Goal: Task Accomplishment & Management: Manage account settings

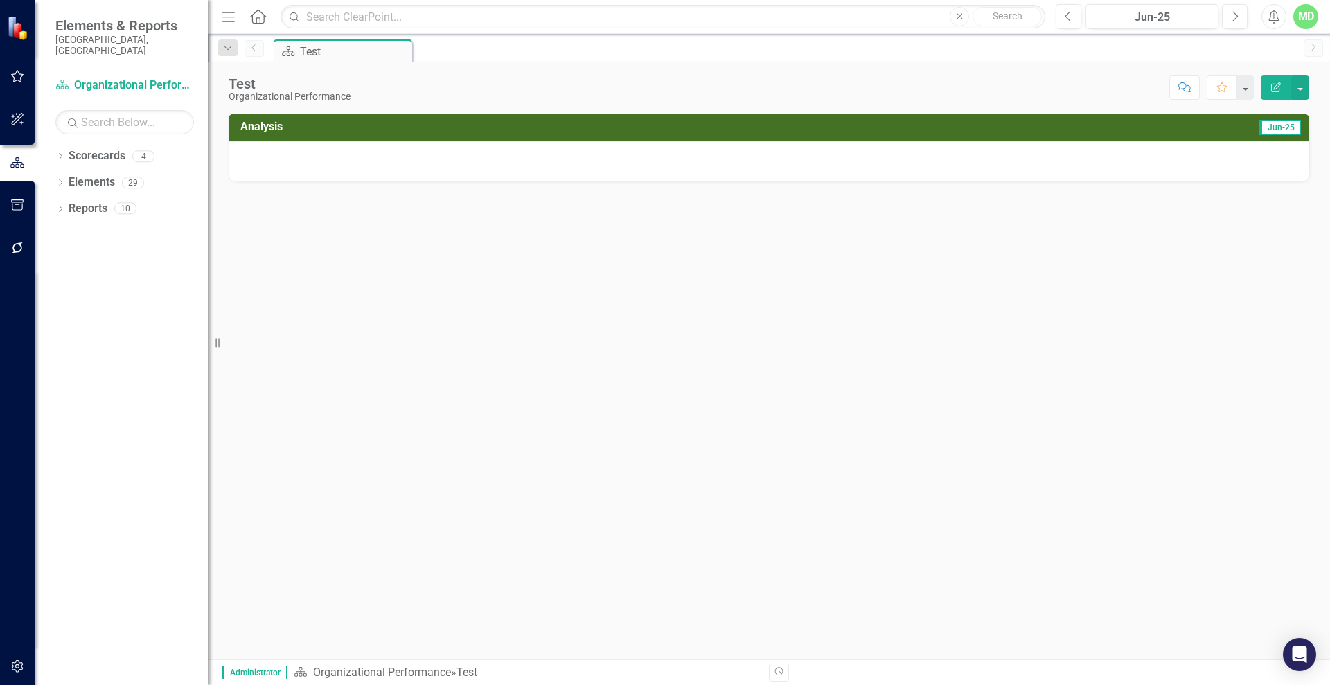
click at [1277, 86] on icon "Edit Report" at bounding box center [1276, 87] width 12 height 10
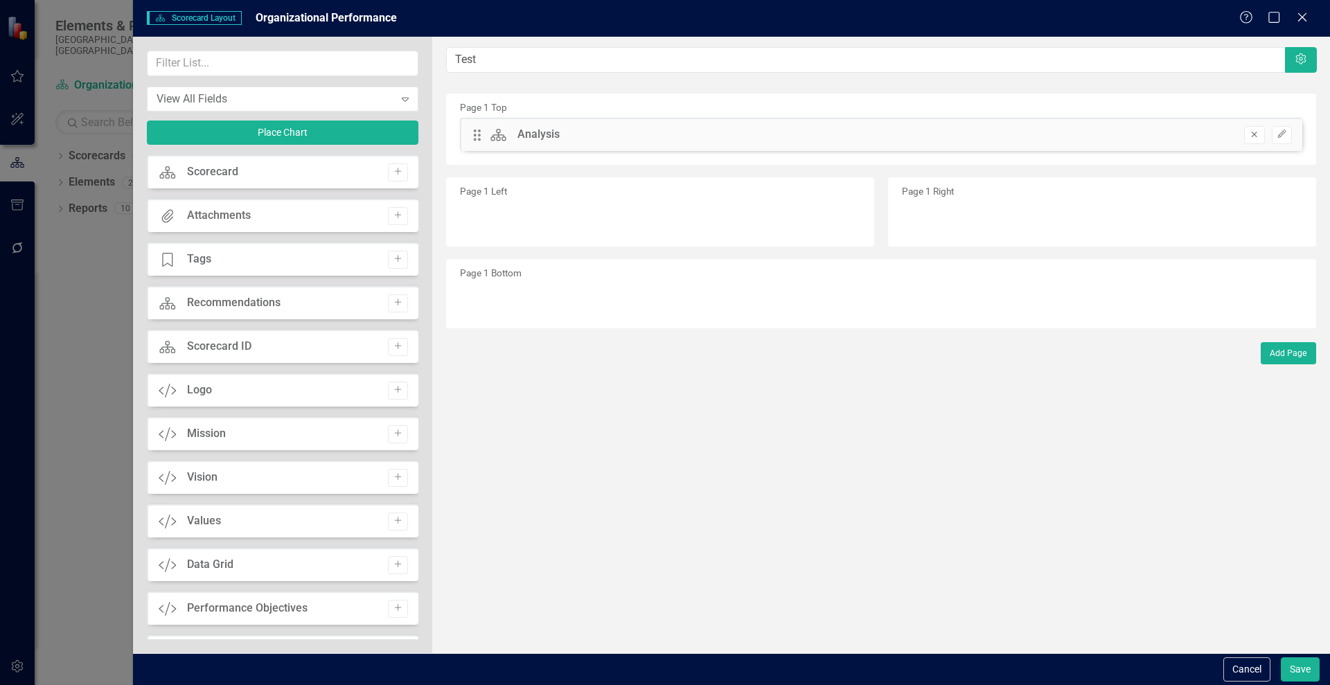
click at [1251, 136] on icon "Remove" at bounding box center [1254, 134] width 10 height 8
drag, startPoint x: 412, startPoint y: 192, endPoint x: 406, endPoint y: 226, distance: 34.4
click at [406, 226] on div "Scorecard Analysis Add Scorecard Scorecard Add Attachments Attachments Add Tage…" at bounding box center [283, 397] width 272 height 484
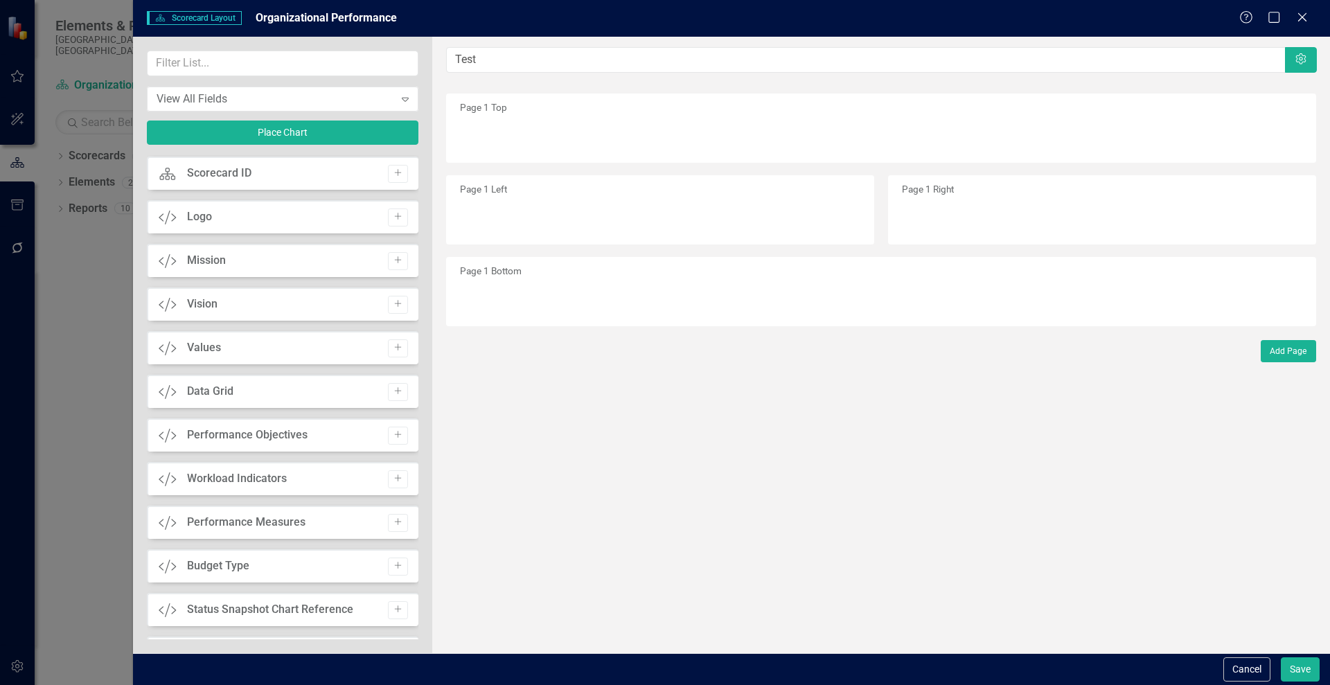
scroll to position [212, 0]
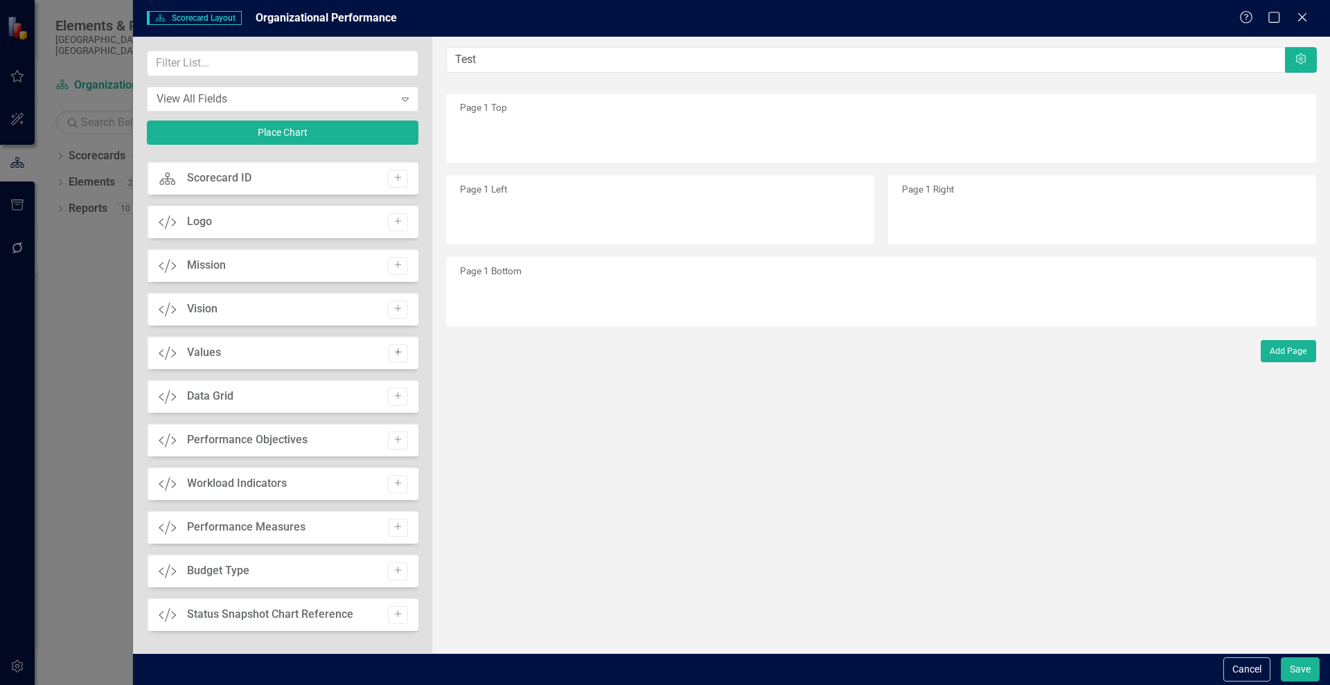
click at [398, 354] on button "Add" at bounding box center [398, 353] width 20 height 18
click at [1282, 134] on icon "button" at bounding box center [1282, 134] width 8 height 8
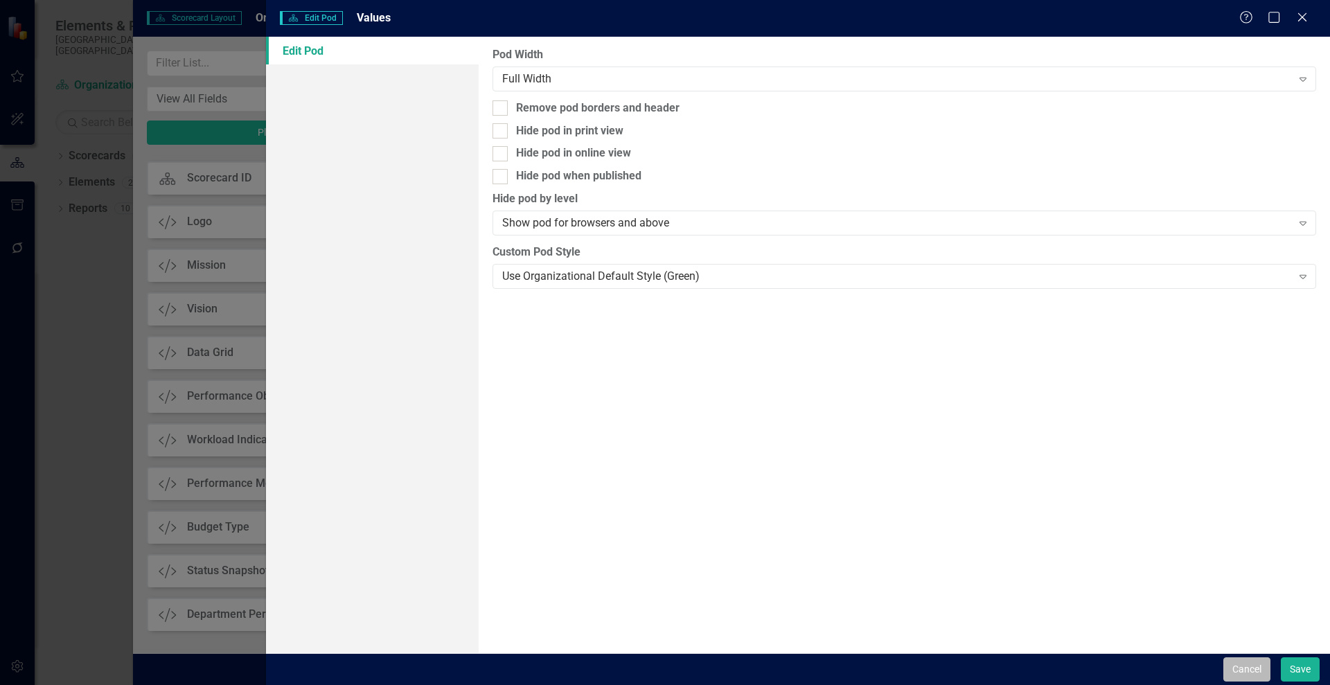
click at [1256, 664] on button "Cancel" at bounding box center [1247, 670] width 47 height 24
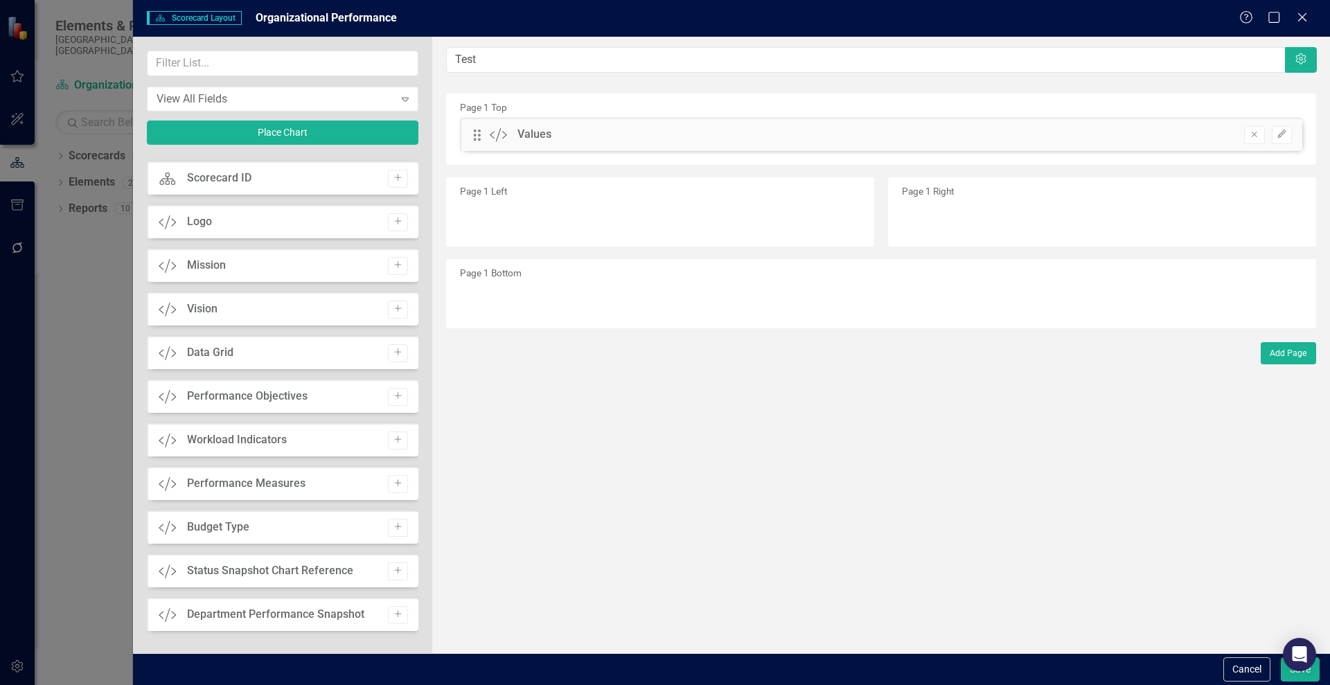
click at [549, 127] on div "Values" at bounding box center [535, 135] width 34 height 16
click at [1258, 133] on icon "Remove" at bounding box center [1254, 134] width 10 height 8
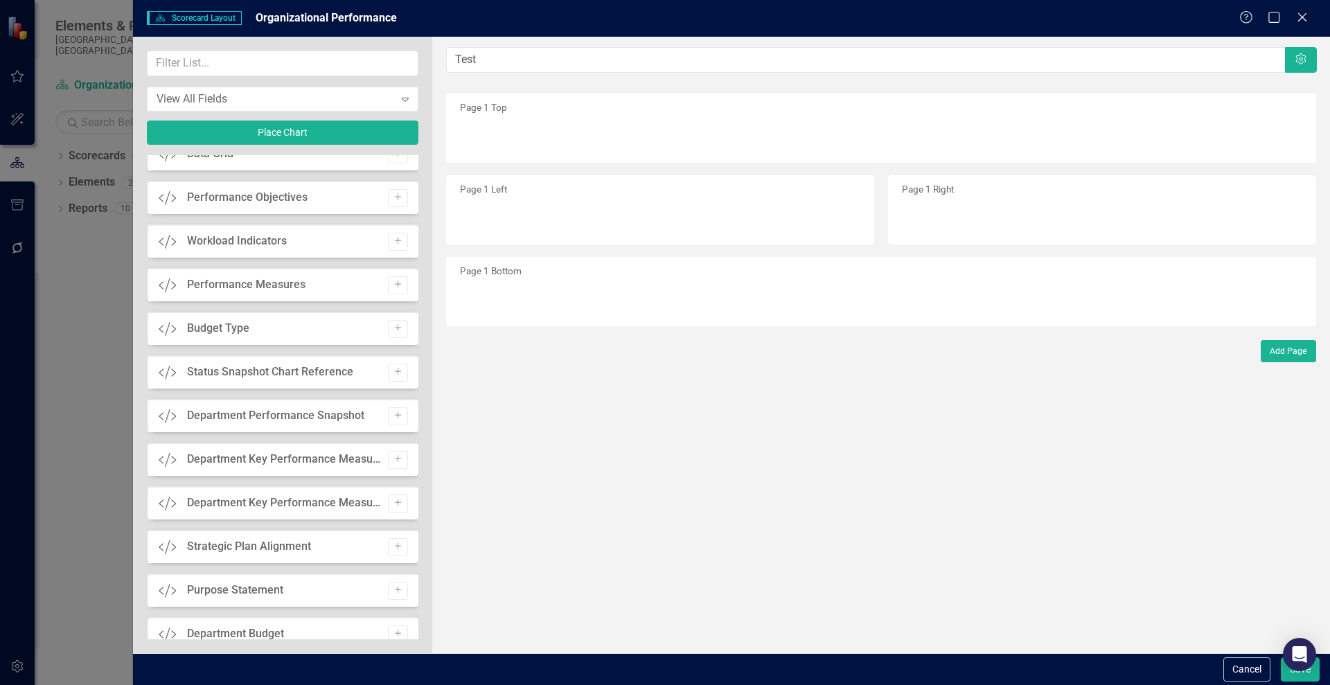
scroll to position [470, 0]
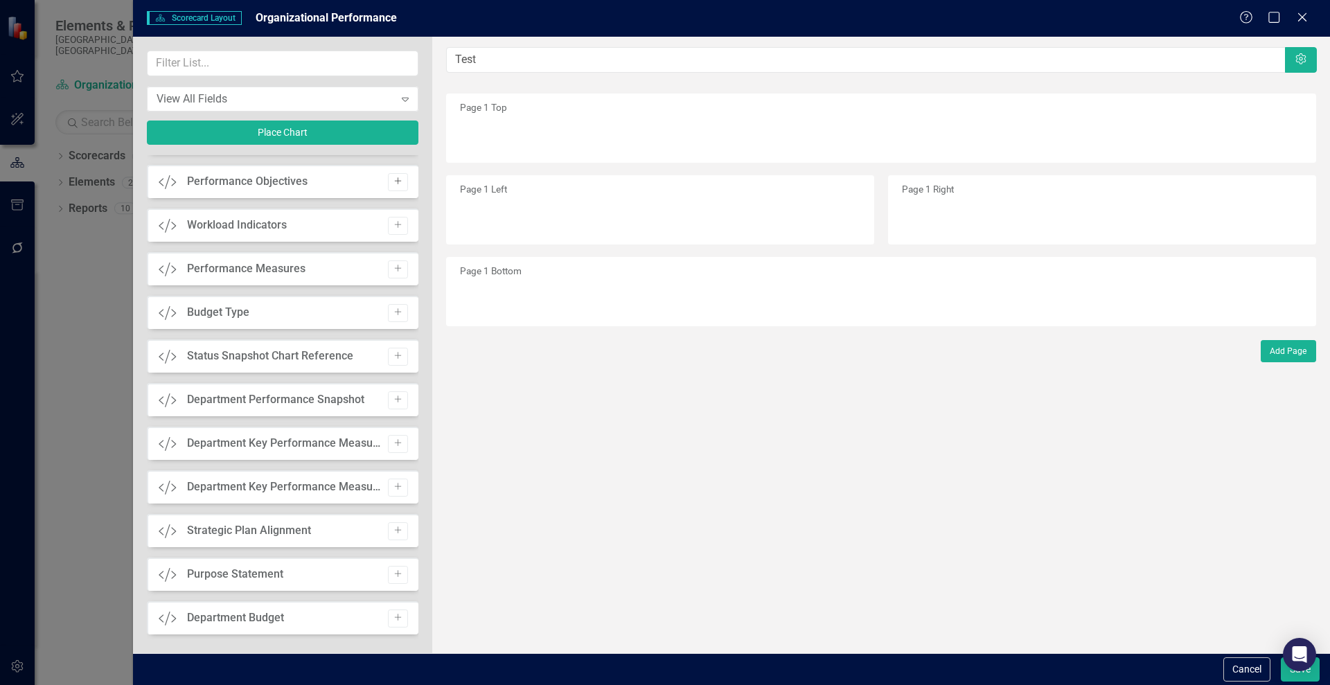
click at [396, 179] on icon "Add" at bounding box center [398, 181] width 10 height 8
click at [1284, 130] on icon "Edit" at bounding box center [1282, 134] width 10 height 8
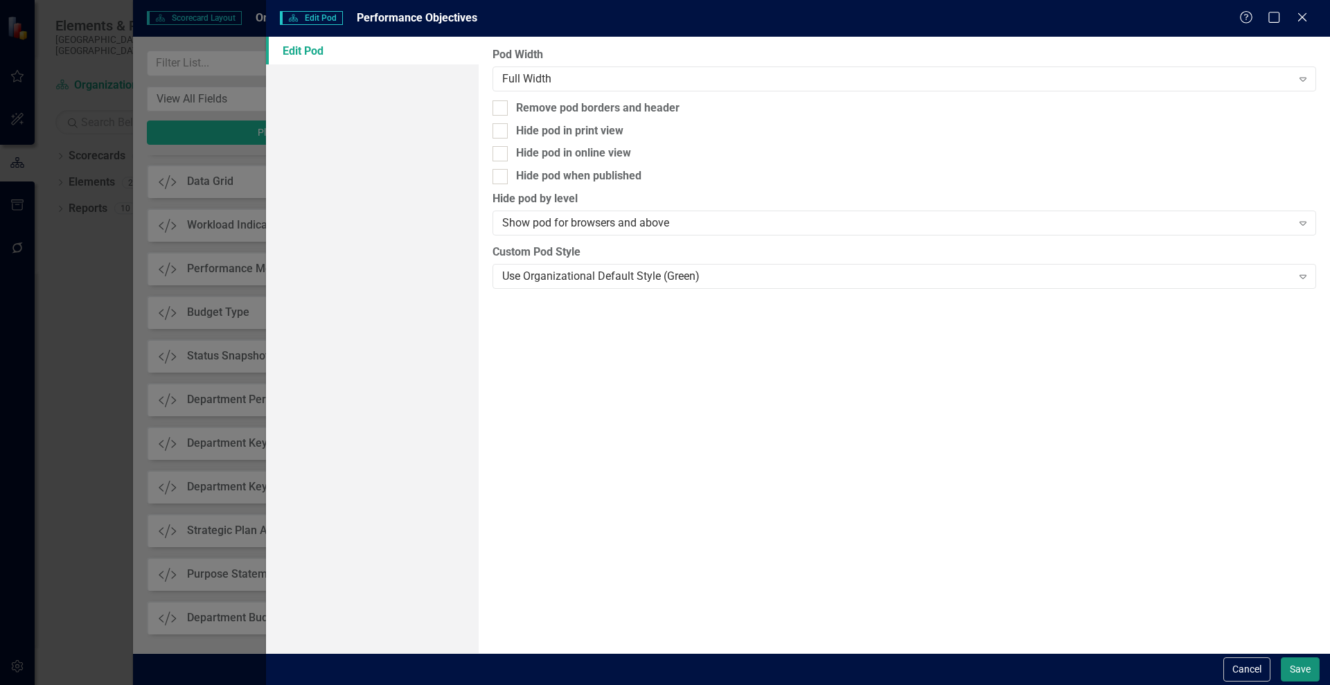
click at [1296, 667] on button "Save" at bounding box center [1300, 670] width 39 height 24
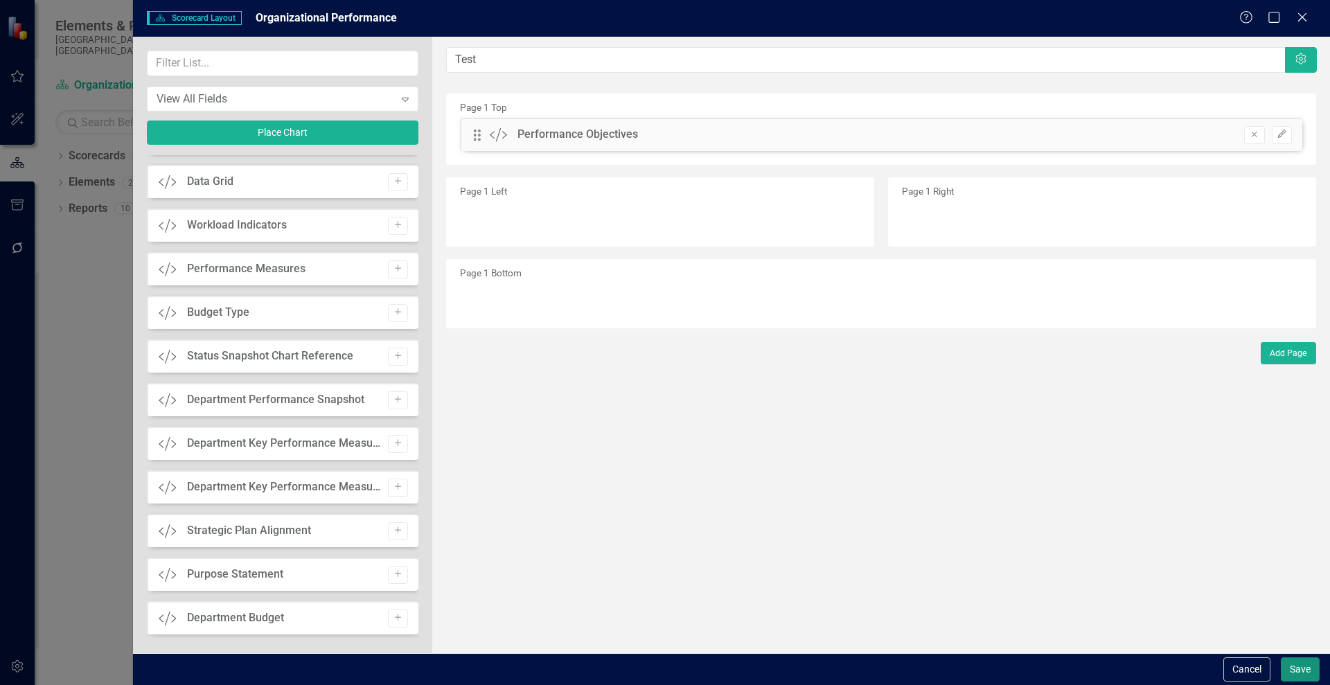
click at [1296, 667] on button "Save" at bounding box center [1300, 670] width 39 height 24
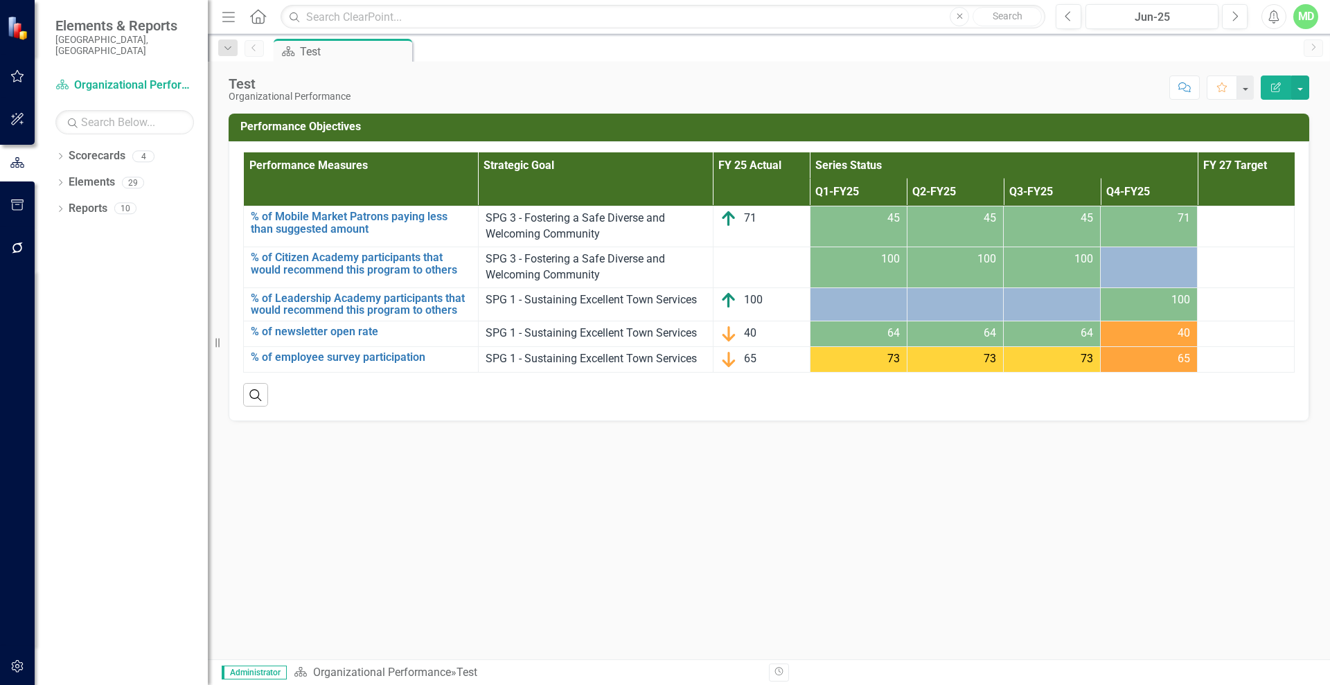
click at [1281, 84] on icon "Edit Report" at bounding box center [1276, 87] width 12 height 10
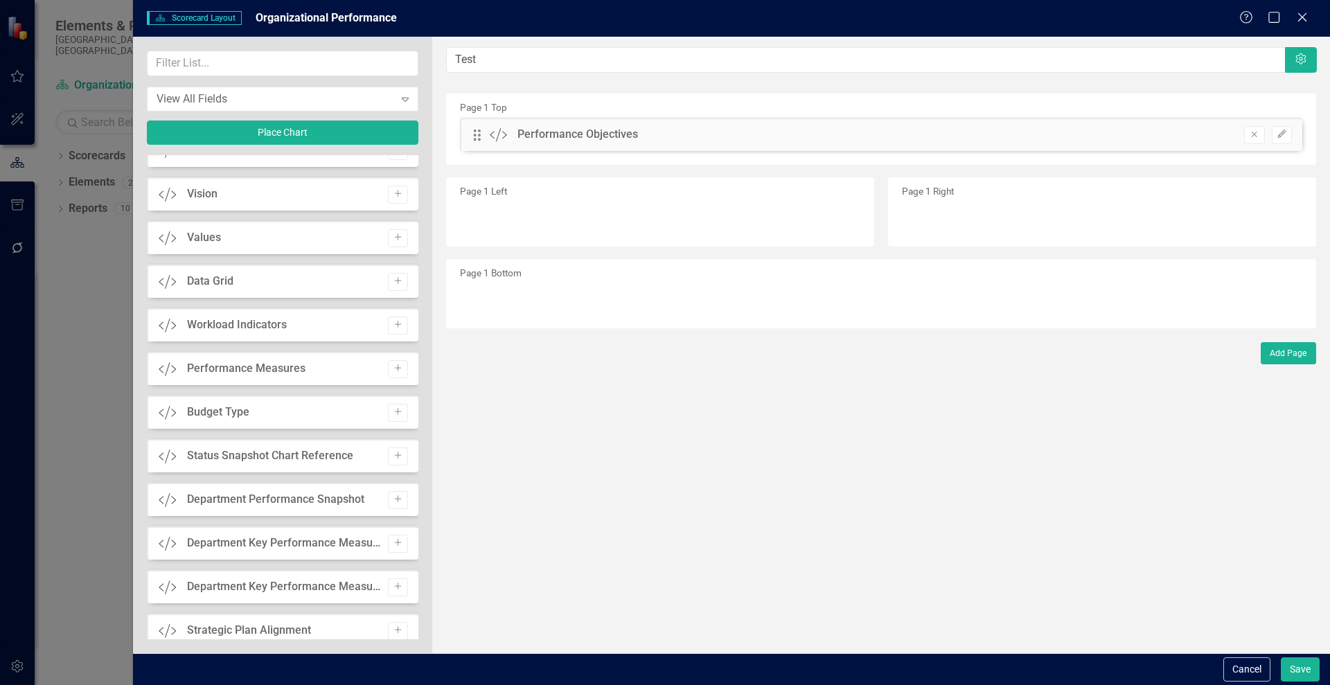
scroll to position [335, 0]
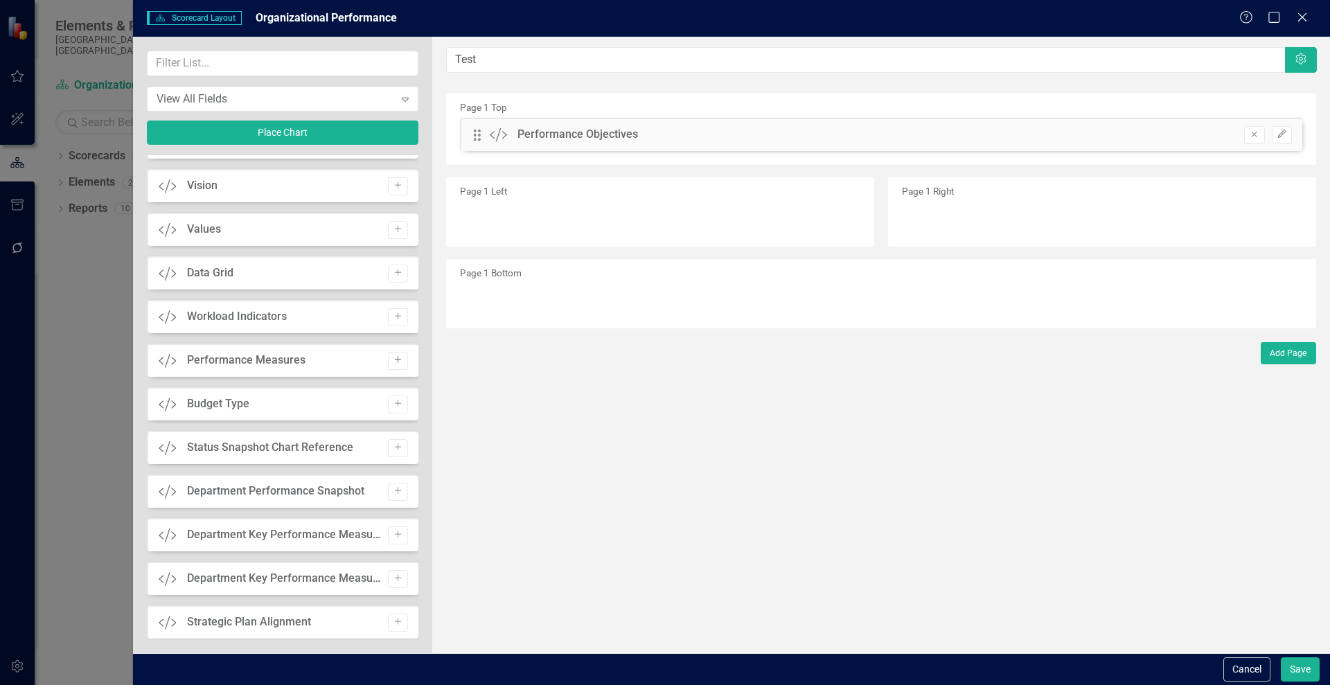
click at [393, 358] on icon "Add" at bounding box center [398, 360] width 10 height 8
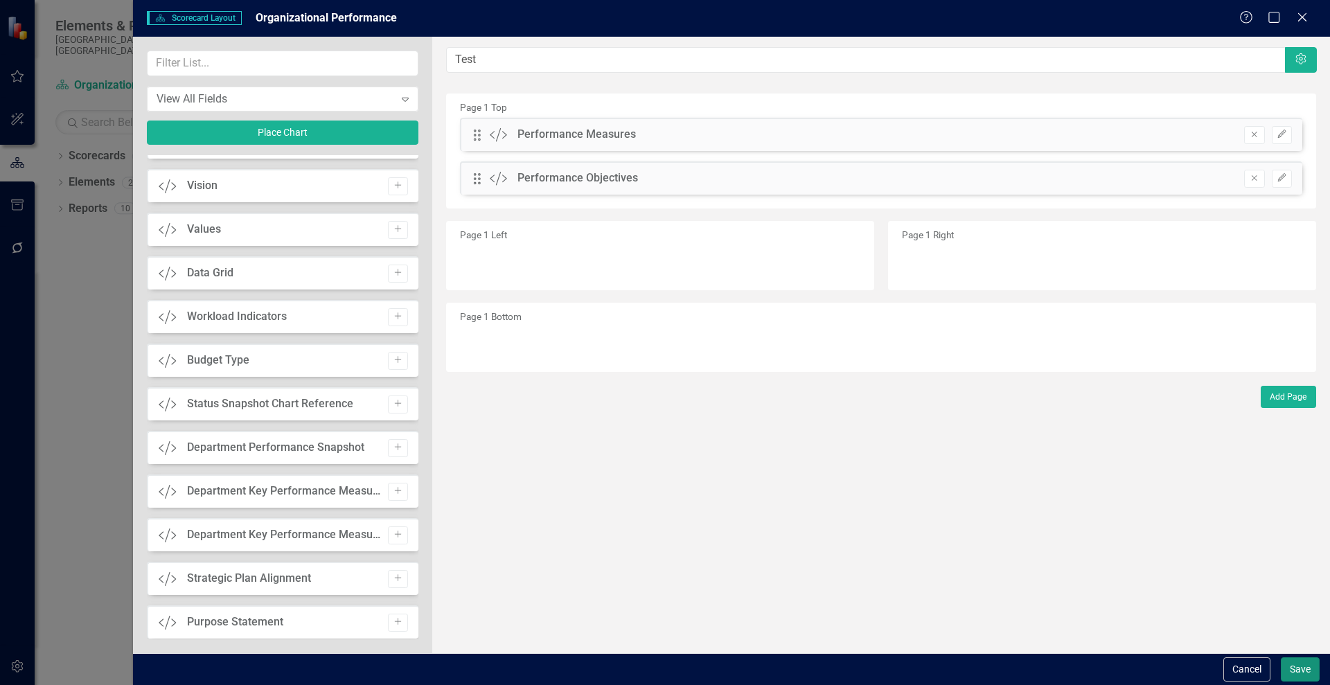
click at [1301, 673] on button "Save" at bounding box center [1300, 670] width 39 height 24
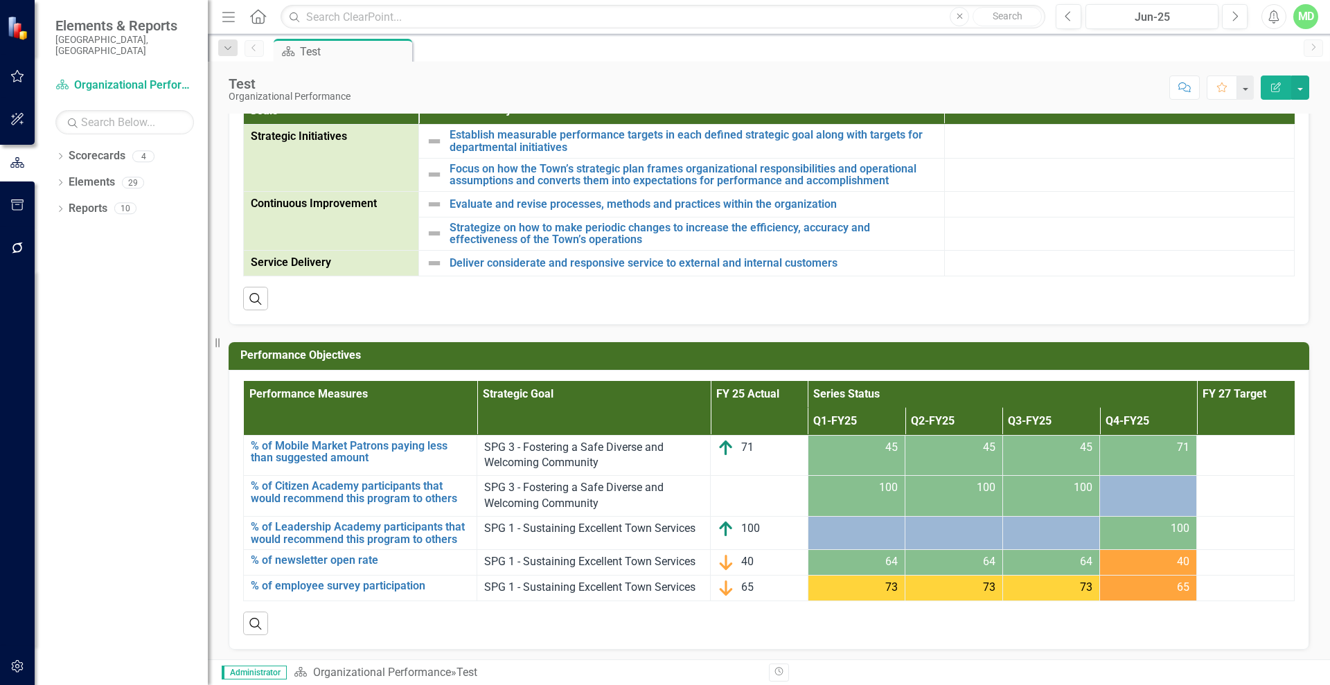
scroll to position [60, 0]
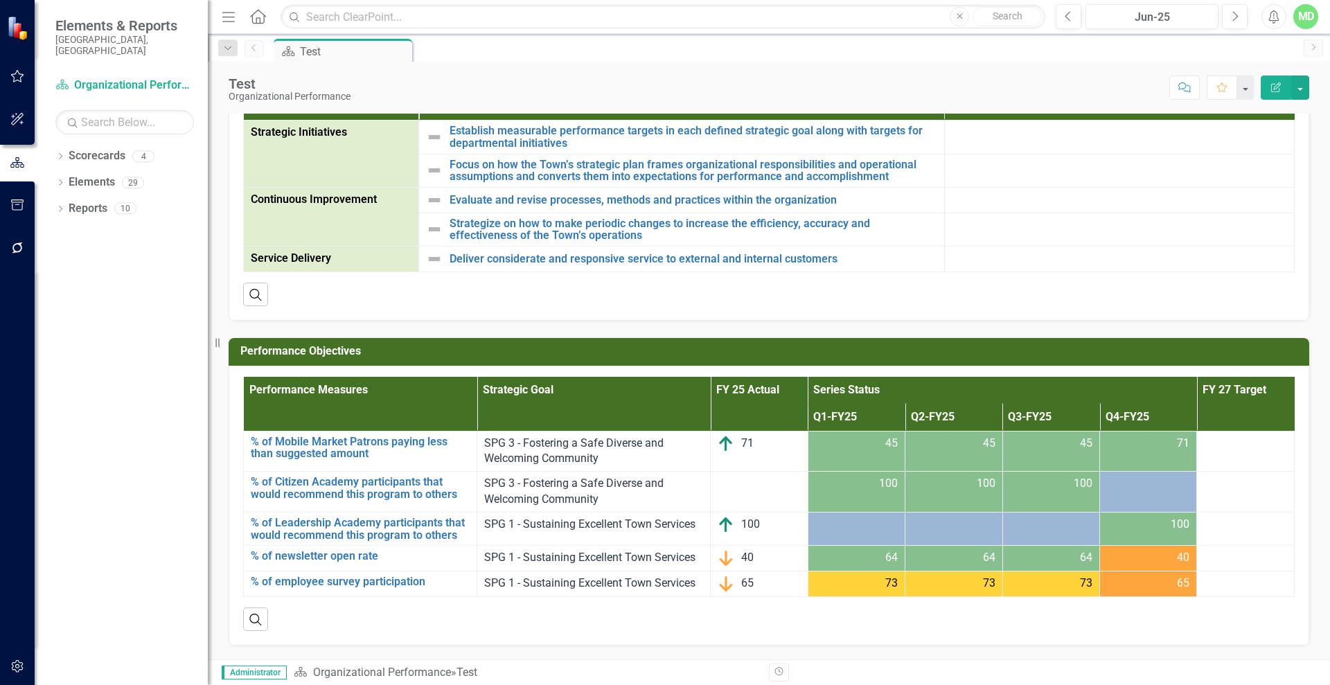
click at [389, 389] on th "Performance Measures" at bounding box center [360, 404] width 233 height 54
click at [389, 389] on th "Performance Measures Sort Ascending" at bounding box center [360, 404] width 233 height 54
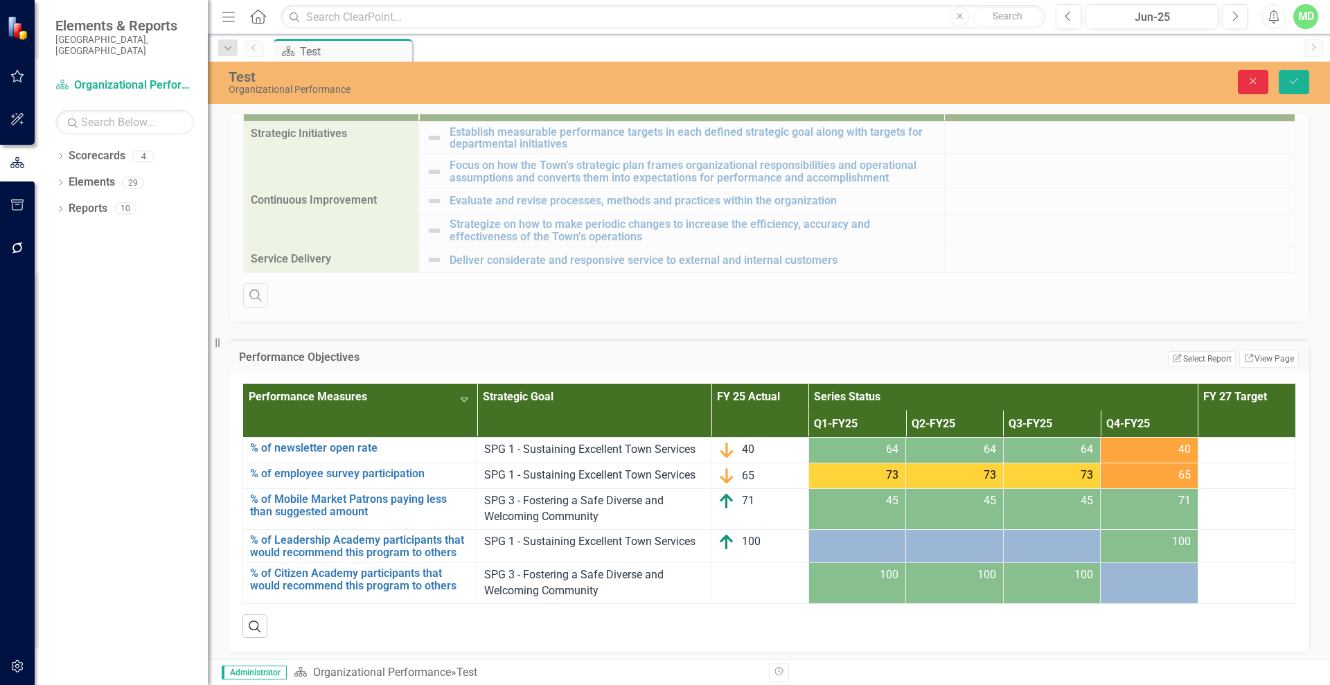
click at [1252, 76] on icon "Close" at bounding box center [1253, 81] width 12 height 10
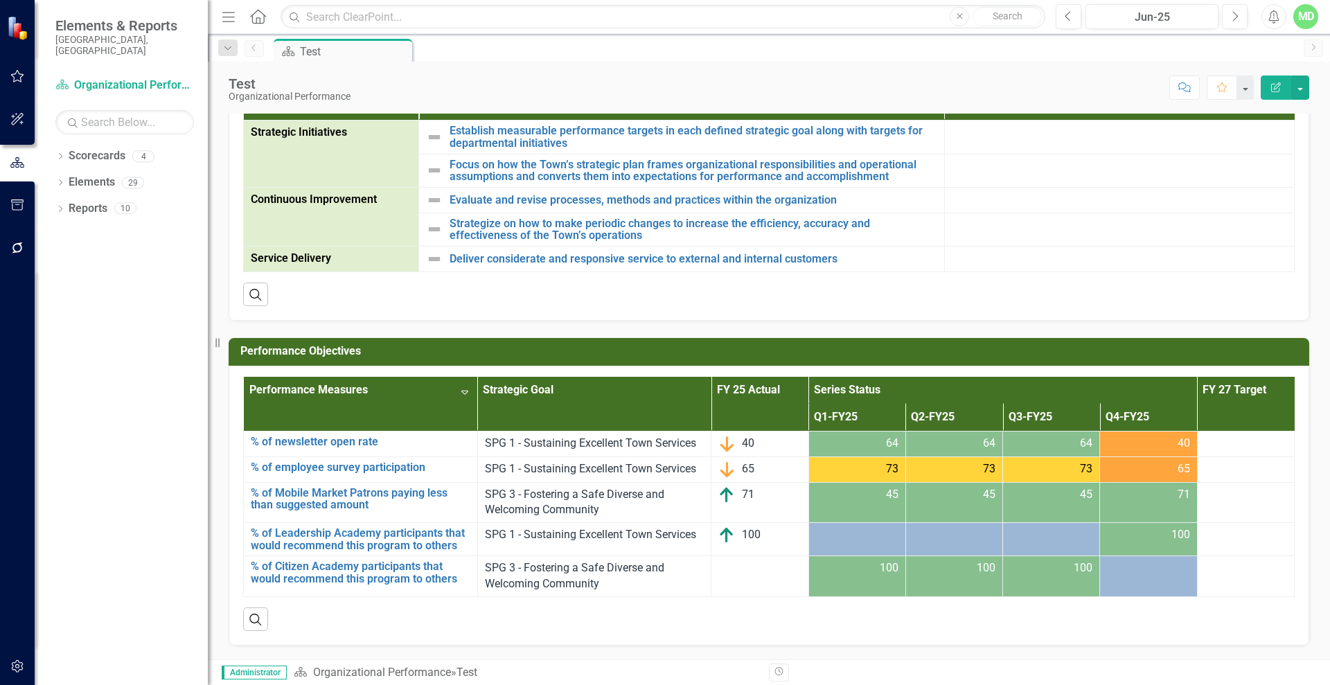
click at [1276, 85] on icon "button" at bounding box center [1276, 87] width 10 height 10
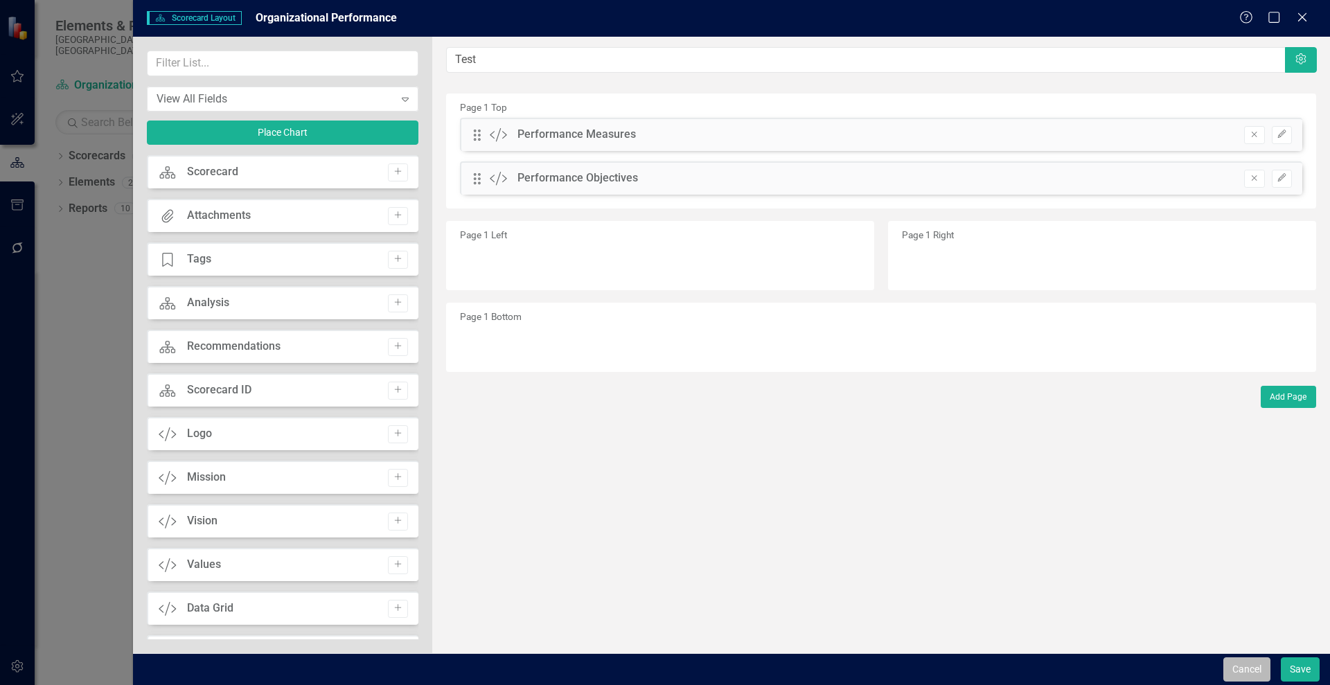
click at [1251, 663] on button "Cancel" at bounding box center [1247, 670] width 47 height 24
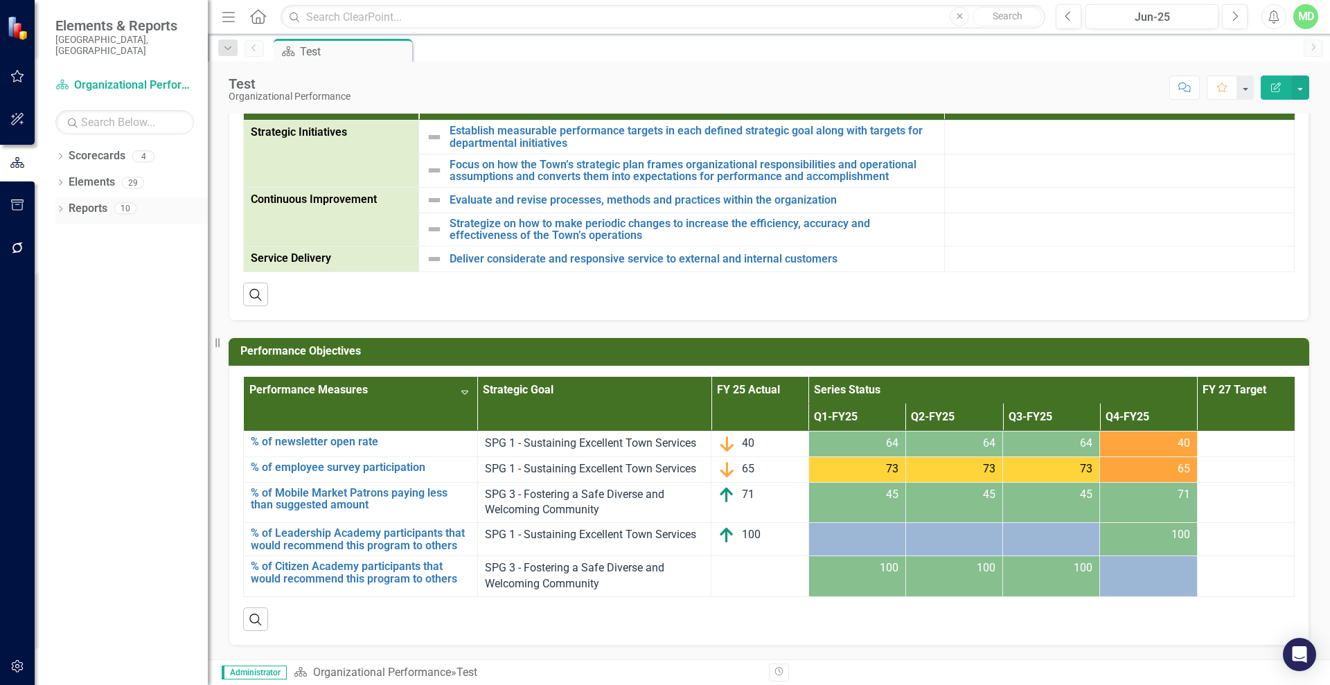
click at [87, 201] on link "Reports" at bounding box center [88, 209] width 39 height 16
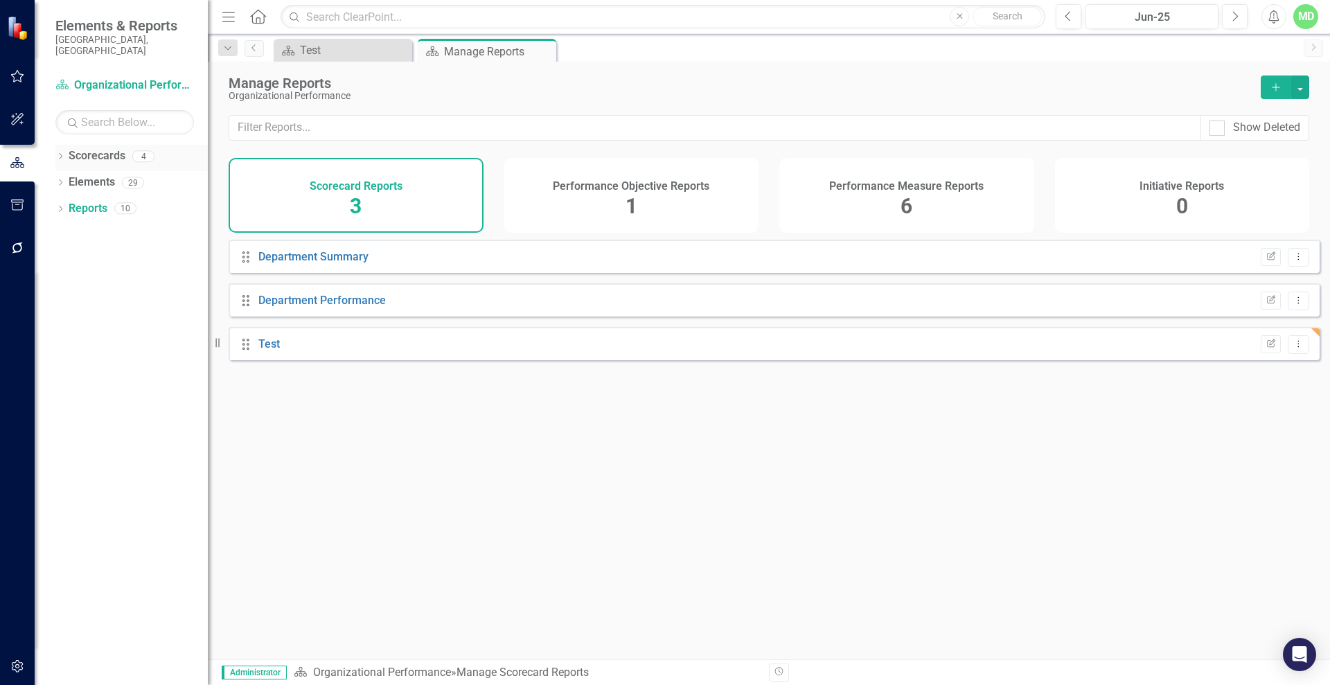
click at [100, 148] on link "Scorecards" at bounding box center [97, 156] width 57 height 16
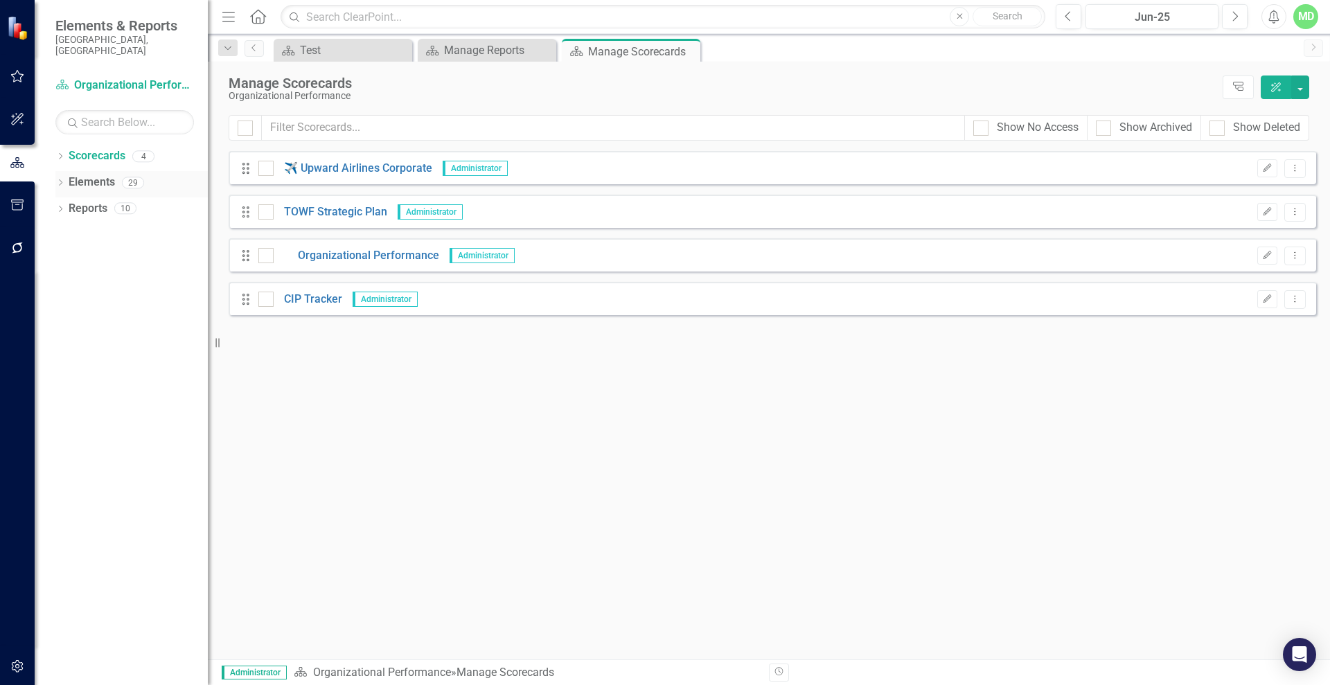
click at [94, 175] on link "Elements" at bounding box center [92, 183] width 46 height 16
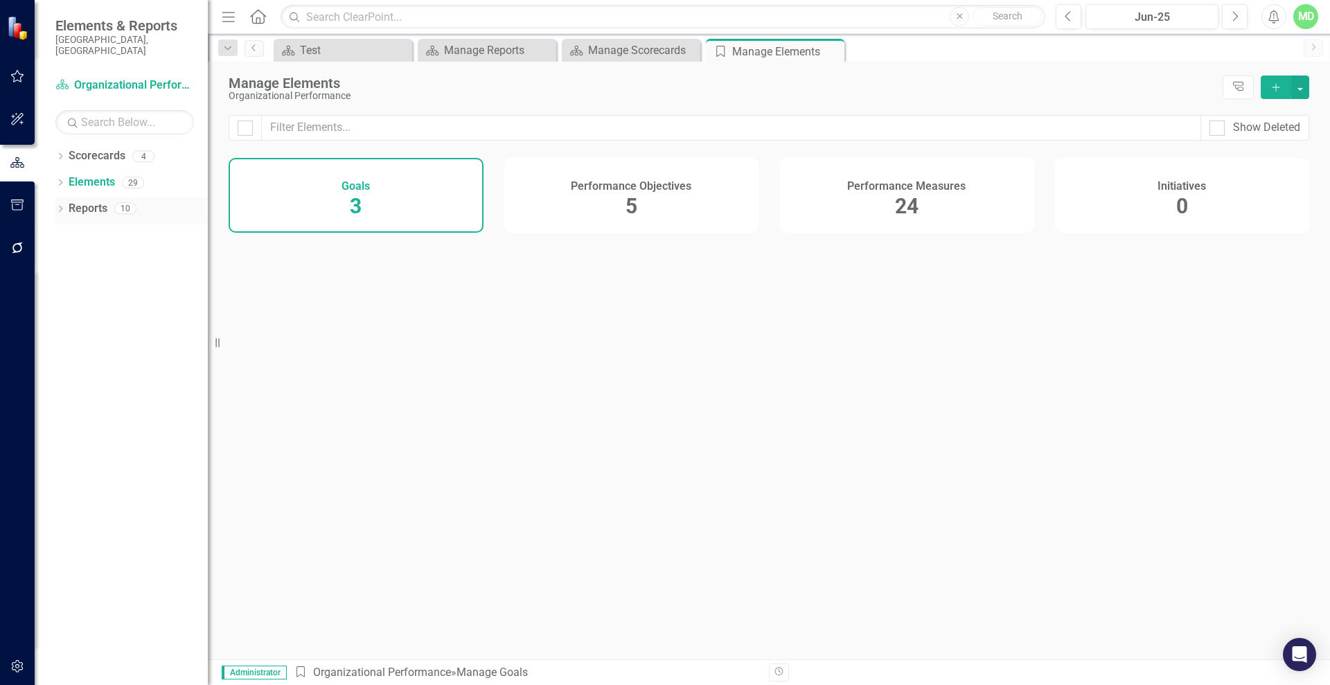
click at [93, 207] on div "Reports" at bounding box center [88, 208] width 39 height 23
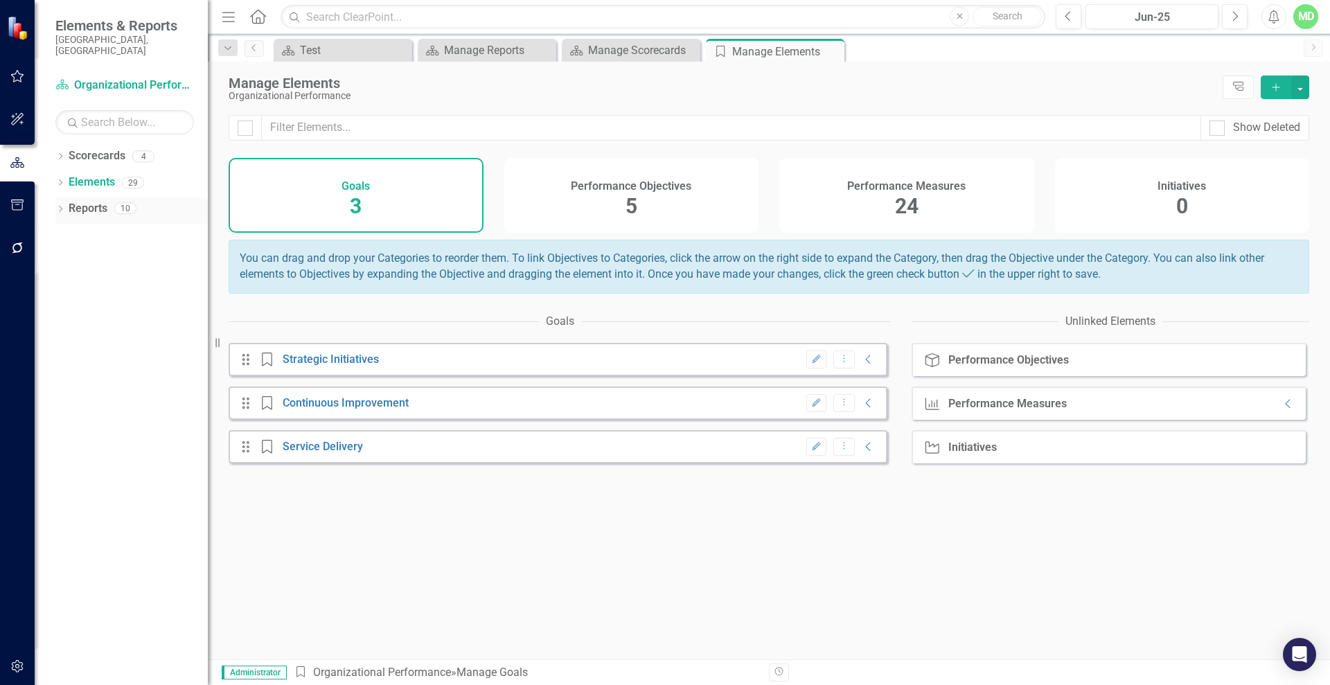
click at [94, 201] on link "Reports" at bounding box center [88, 209] width 39 height 16
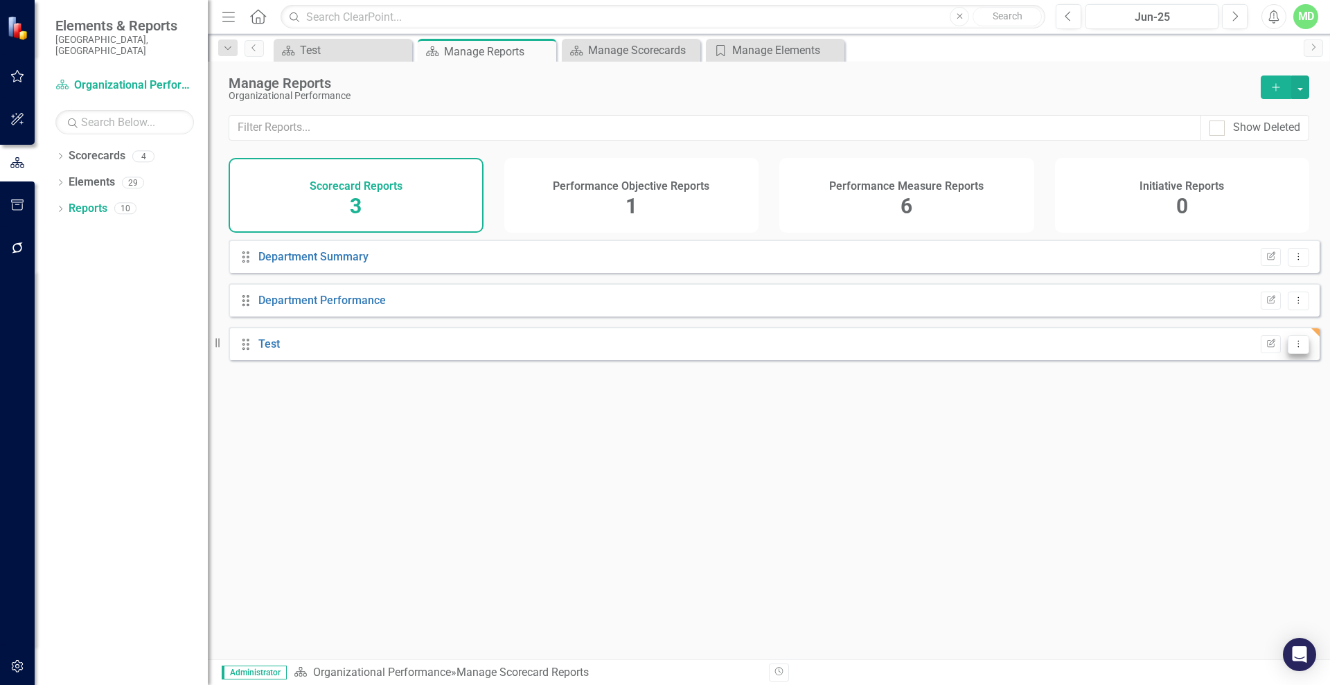
click at [1293, 349] on icon "Dropdown Menu" at bounding box center [1299, 344] width 12 height 9
click at [1231, 453] on link "Trash Delete Report" at bounding box center [1241, 455] width 114 height 26
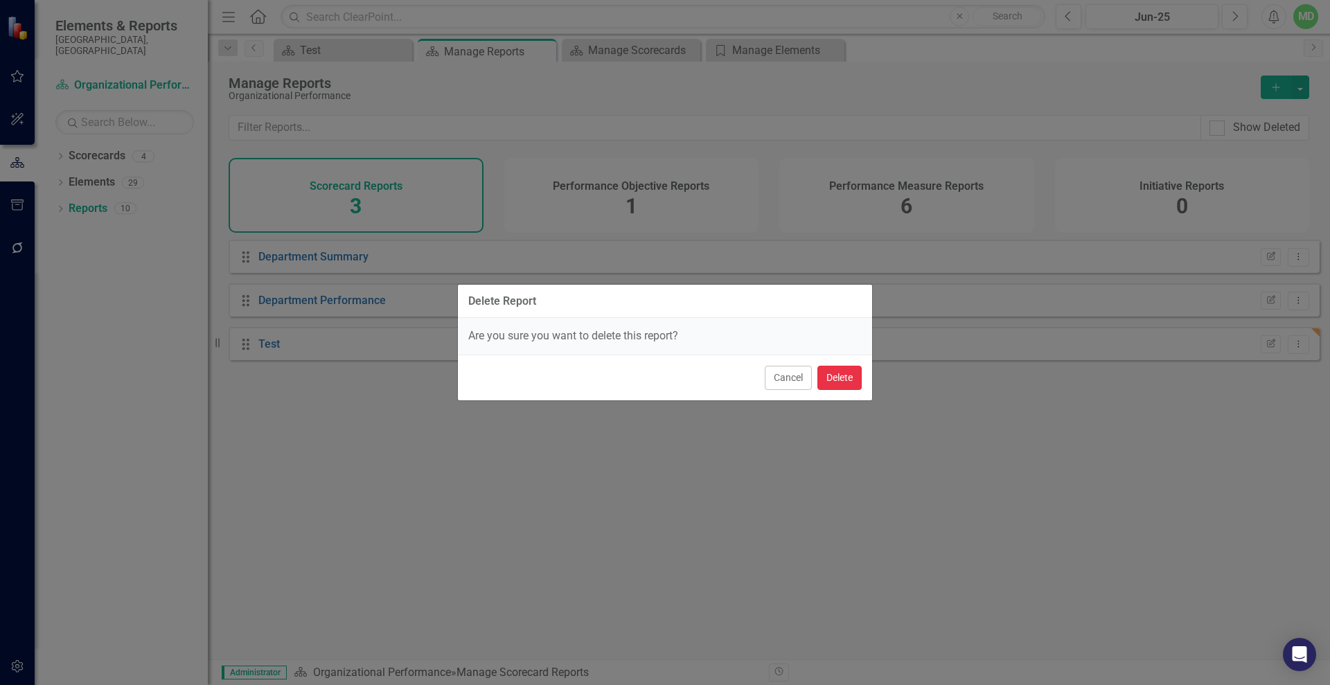
click at [849, 376] on button "Delete" at bounding box center [840, 378] width 44 height 24
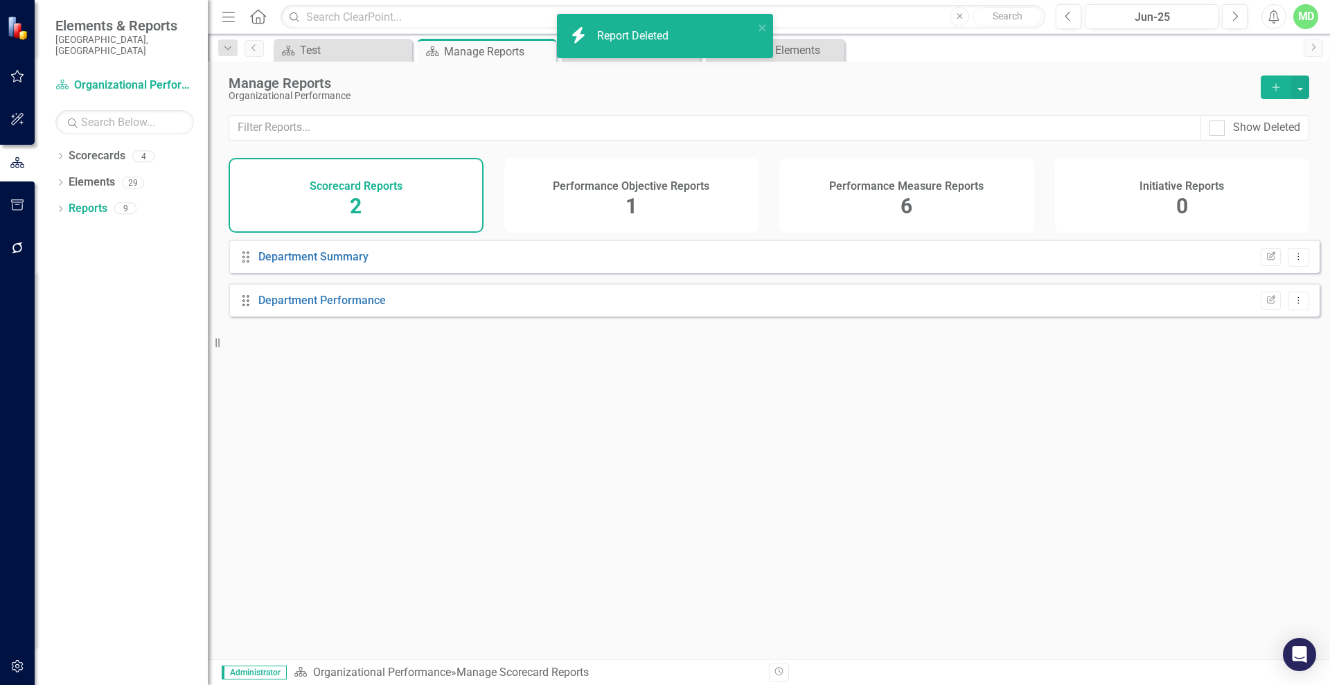
click at [931, 181] on h4 "Performance Measure Reports" at bounding box center [906, 186] width 155 height 12
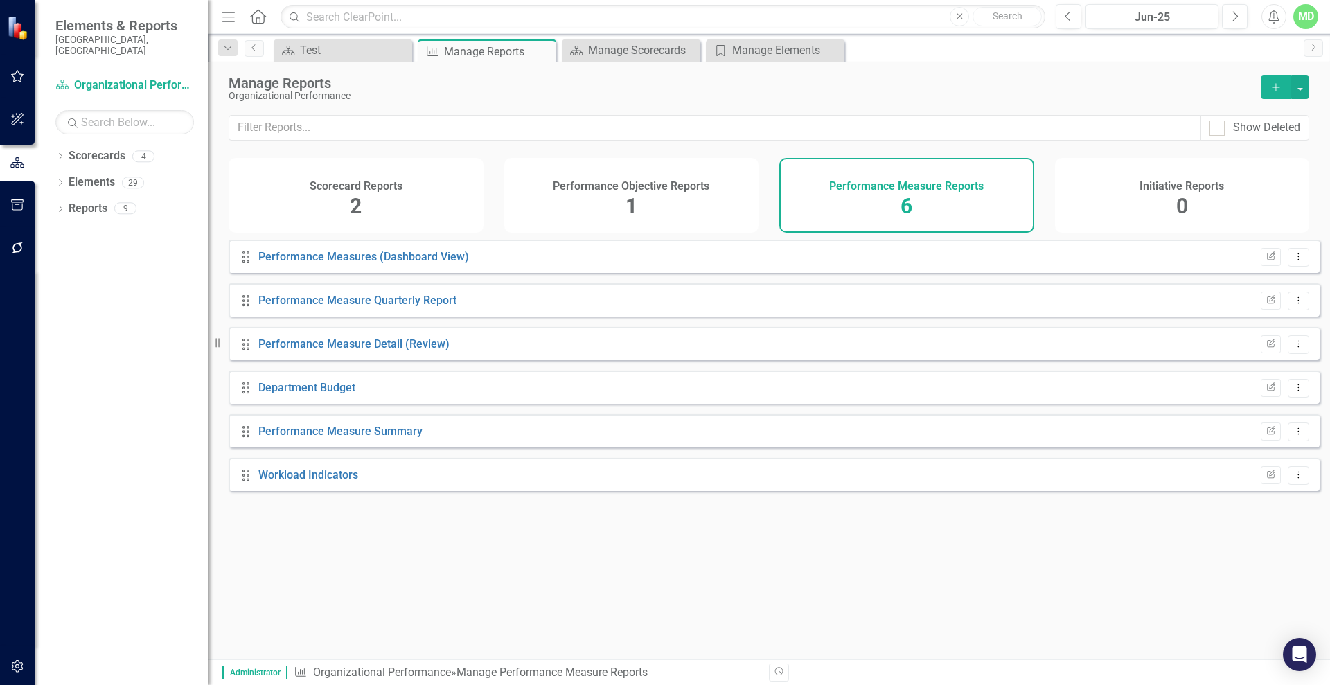
click at [1266, 85] on button "Add" at bounding box center [1276, 88] width 30 height 24
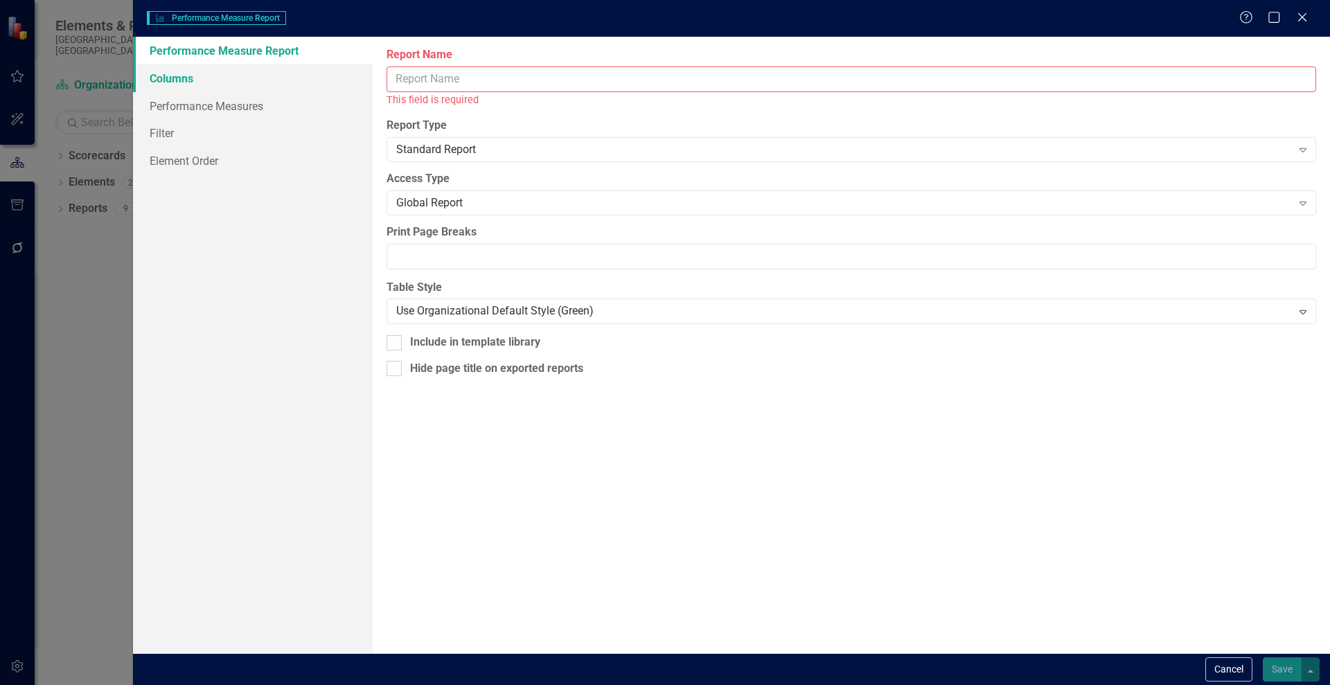
click at [188, 82] on link "Columns" at bounding box center [253, 78] width 240 height 28
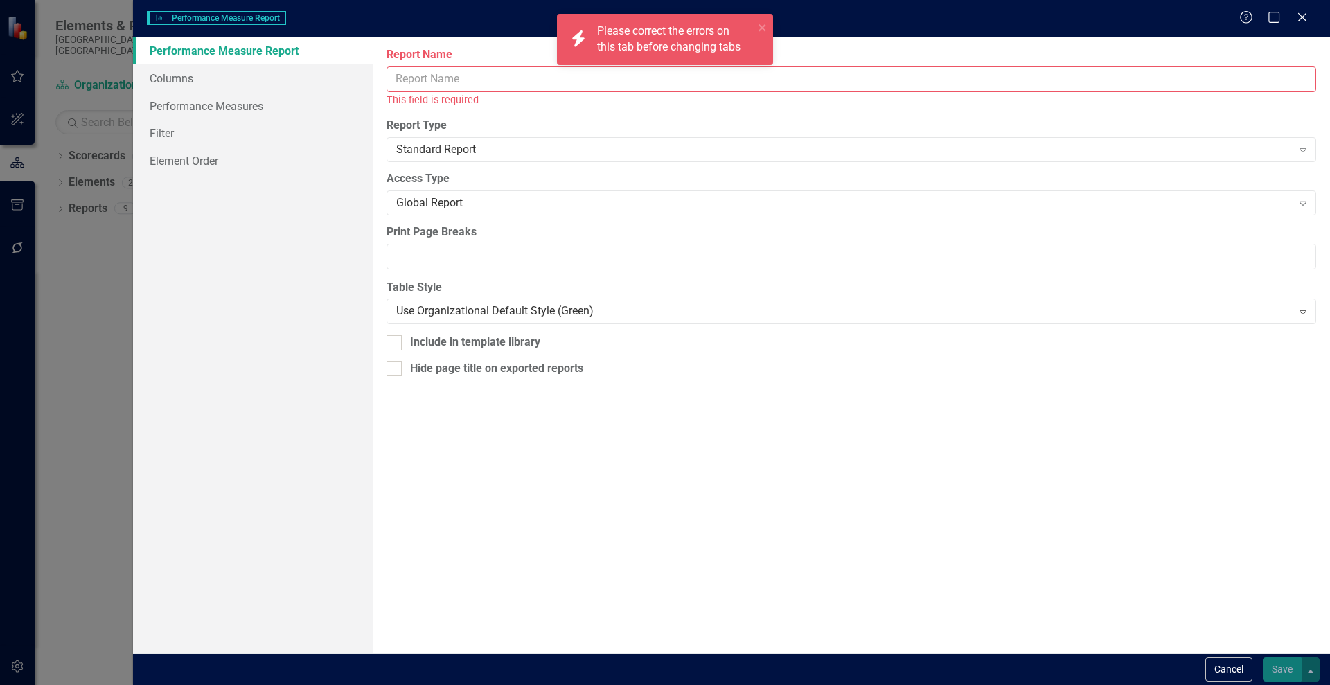
click at [484, 80] on input "Report Name" at bounding box center [852, 80] width 930 height 26
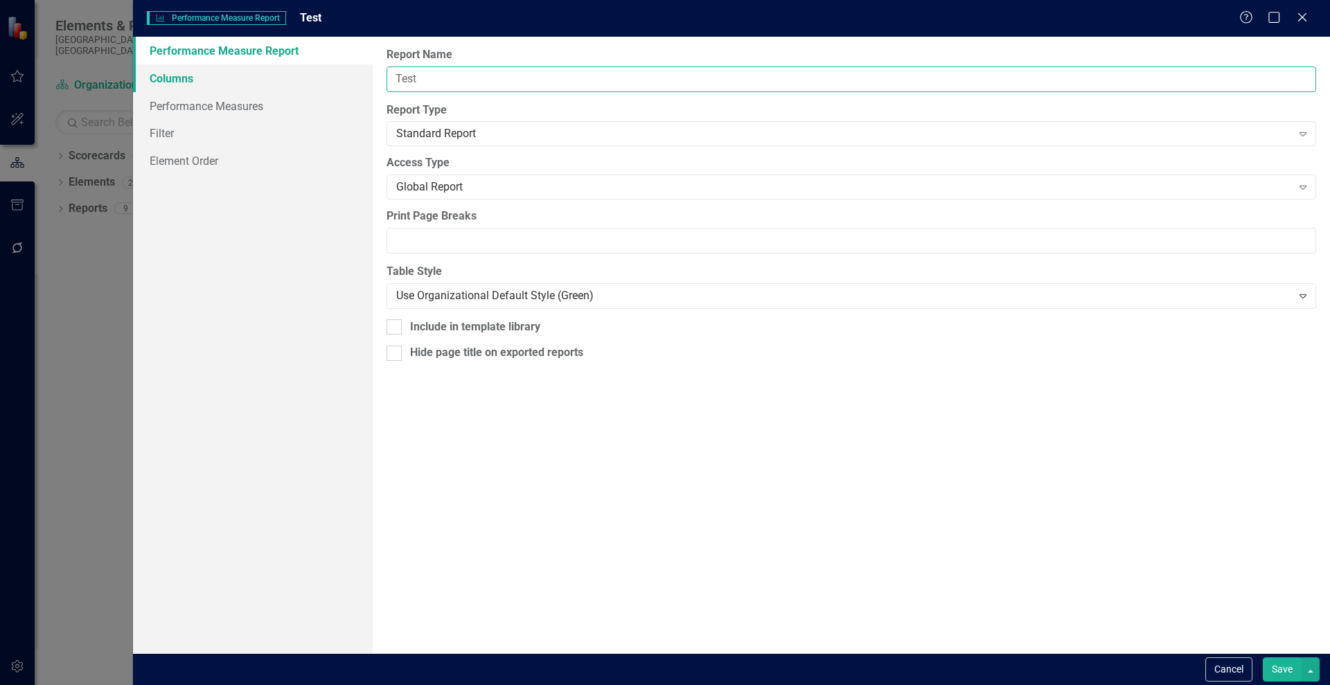
type input "Test"
click at [184, 80] on link "Columns" at bounding box center [253, 78] width 240 height 28
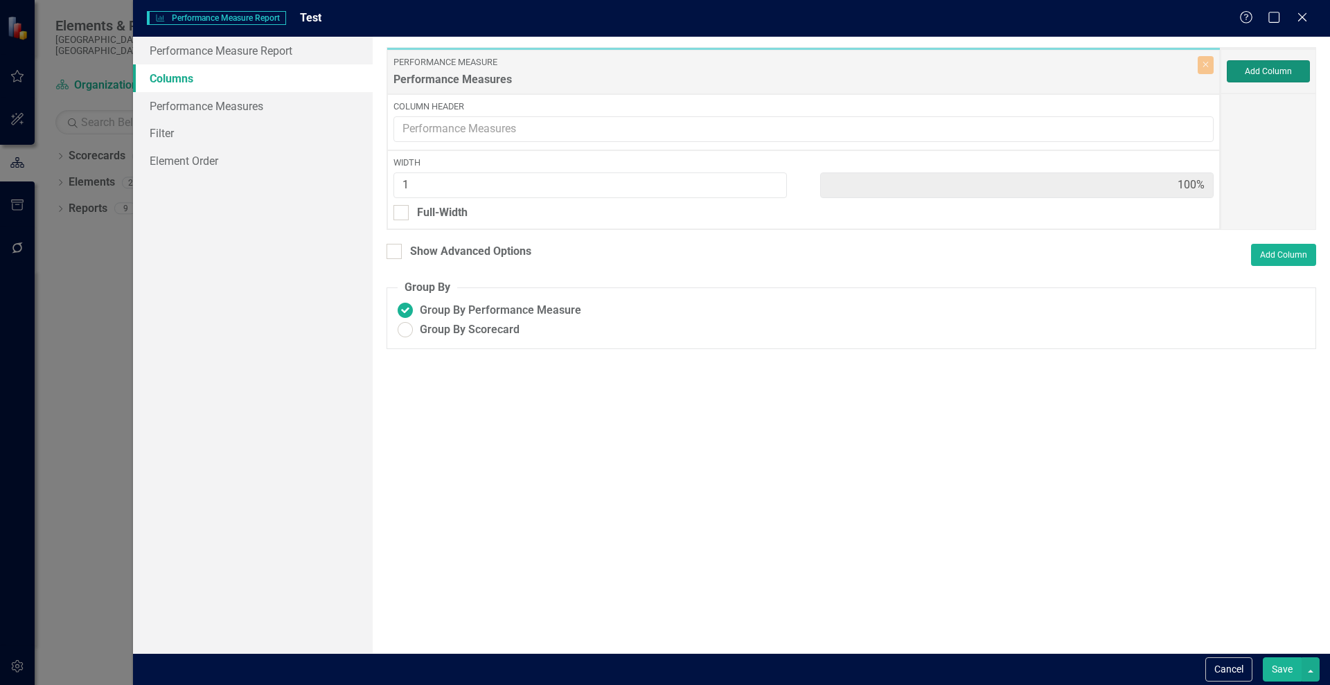
click at [1279, 71] on button "Add Column" at bounding box center [1268, 71] width 83 height 22
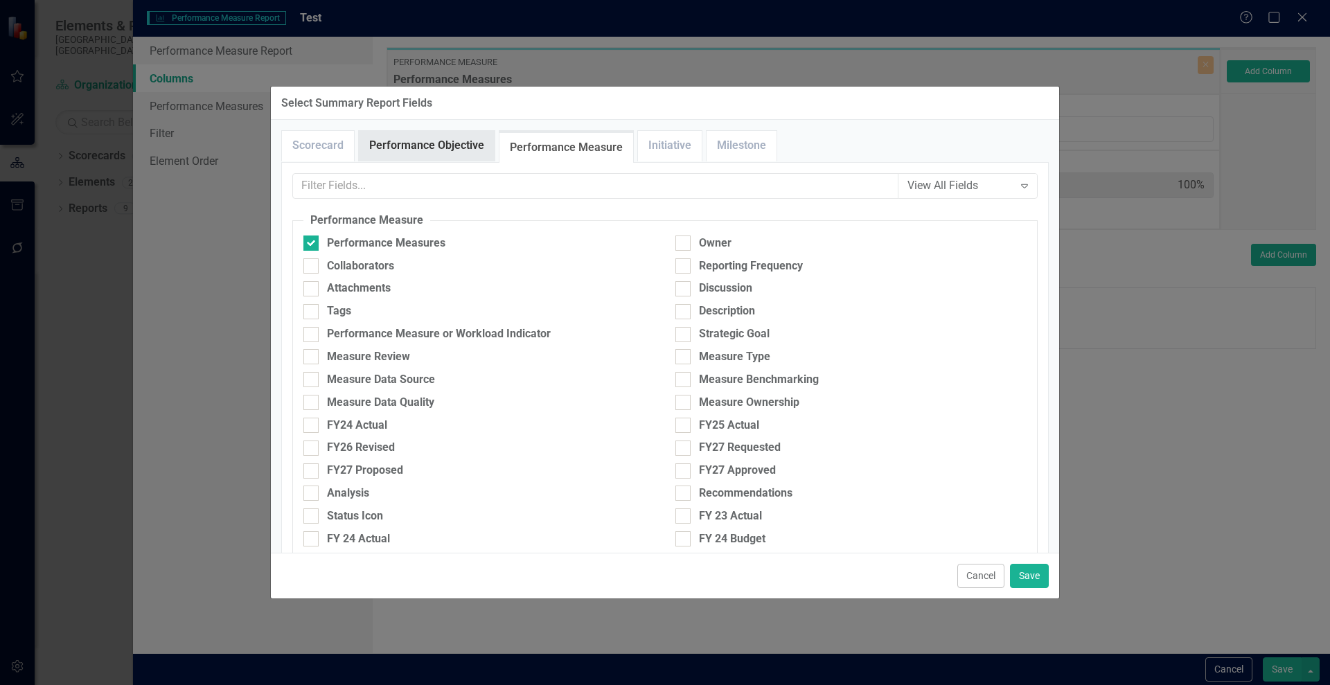
click at [459, 146] on link "Performance Objective" at bounding box center [427, 146] width 136 height 30
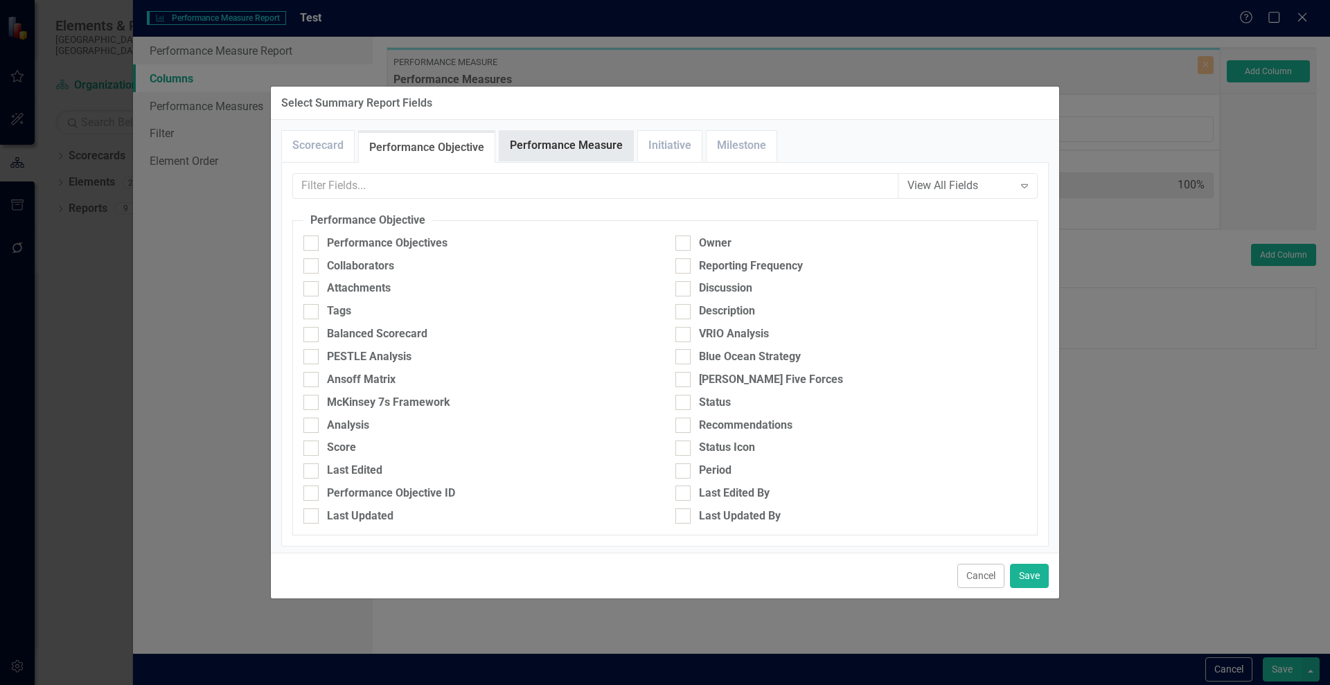
click at [532, 138] on link "Performance Measure" at bounding box center [567, 146] width 134 height 30
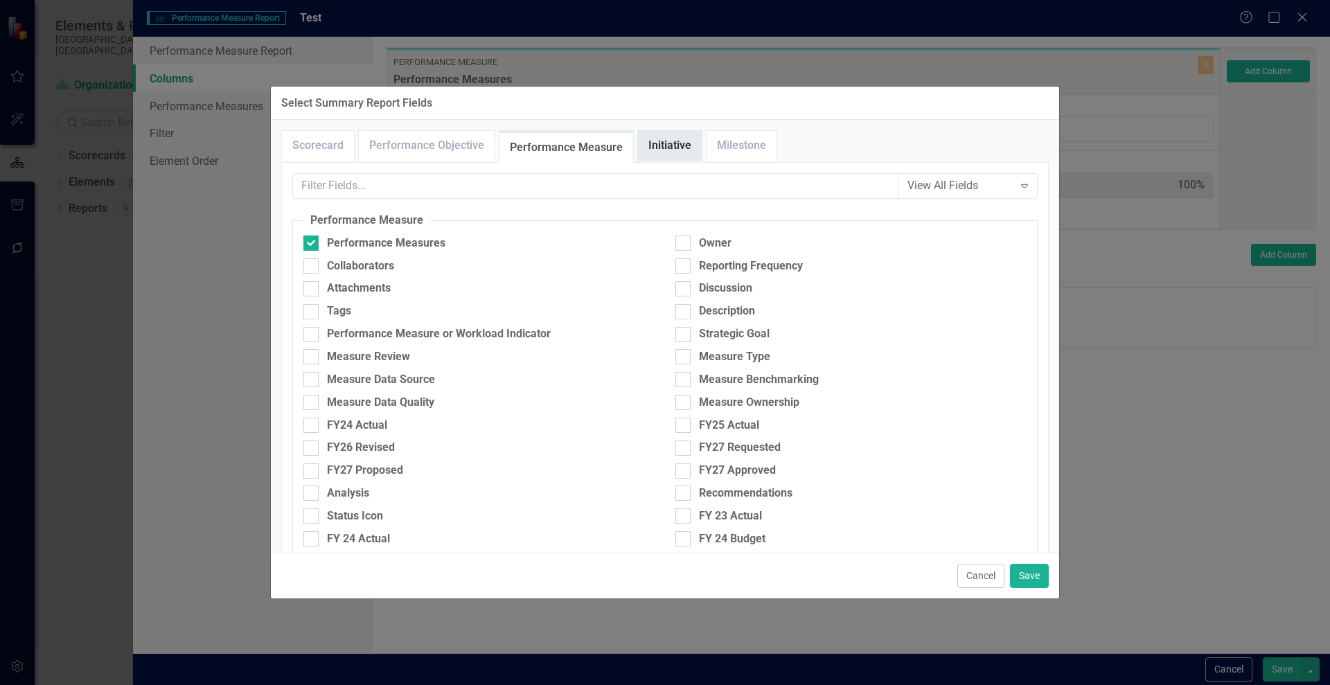
click at [649, 140] on link "Initiative" at bounding box center [670, 146] width 64 height 30
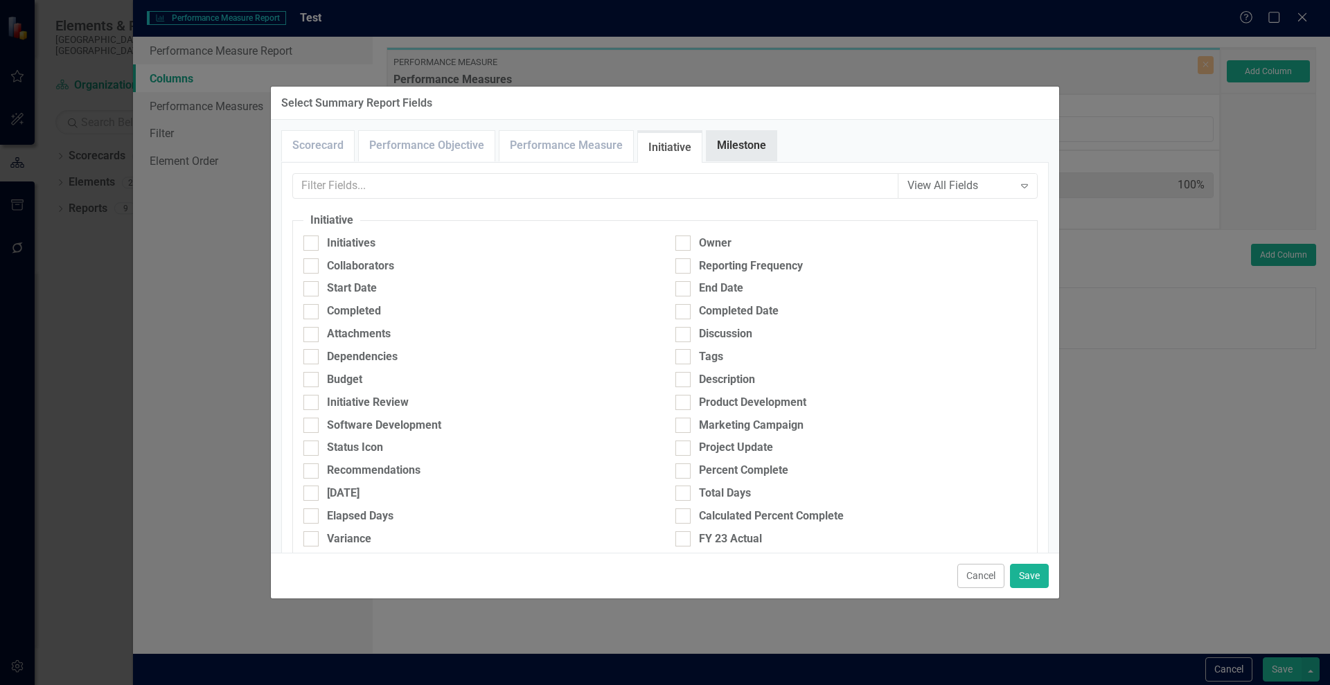
click at [744, 150] on link "Milestone" at bounding box center [742, 146] width 70 height 30
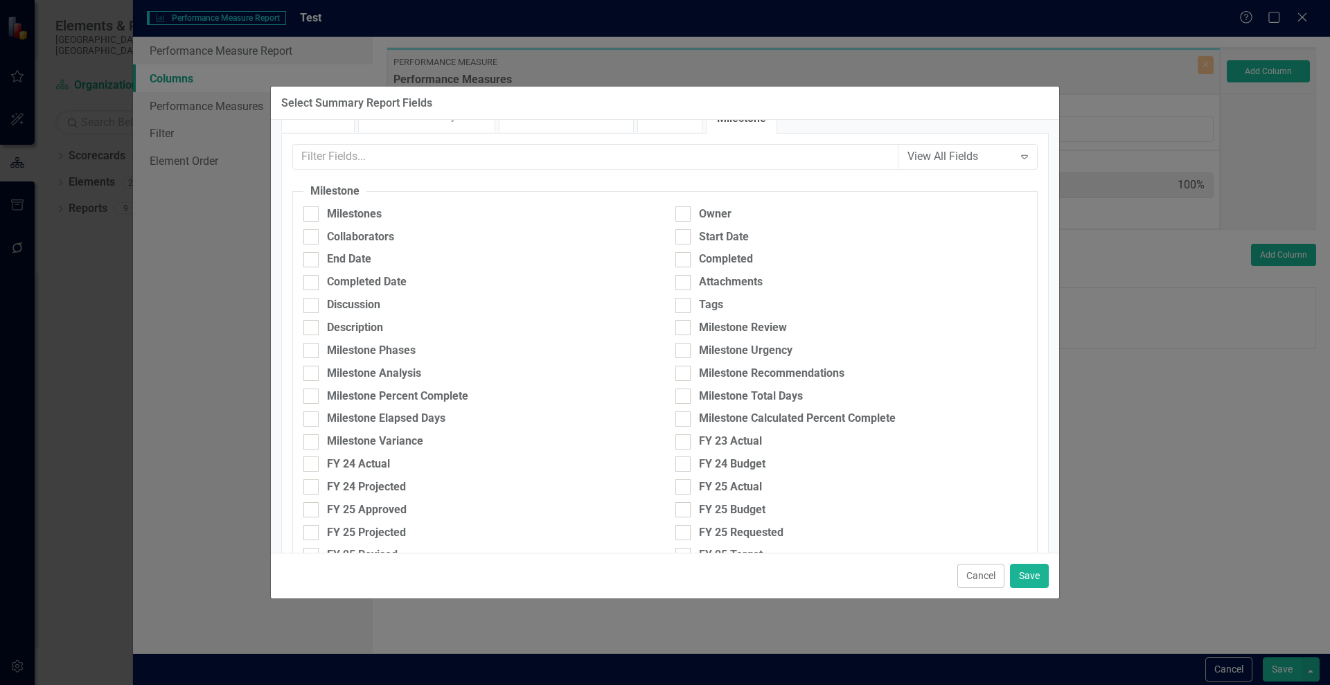
scroll to position [24, 0]
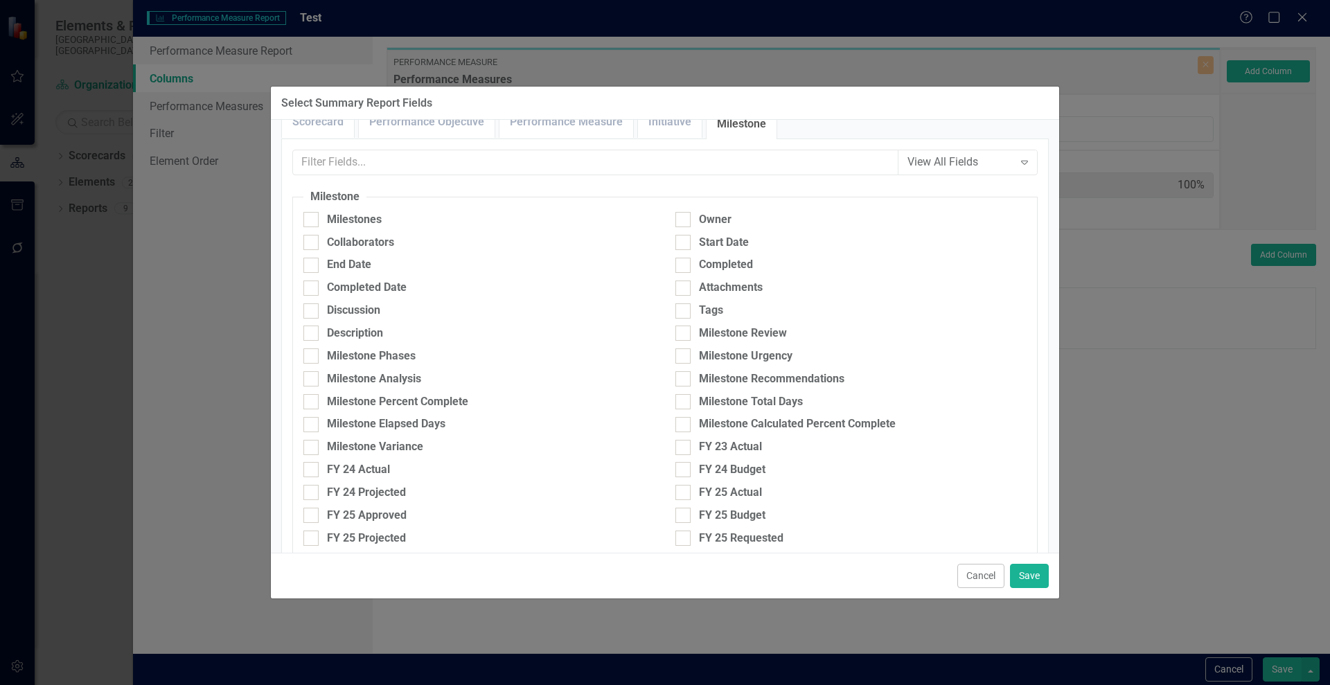
click at [579, 118] on div "Select Summary Report Fields" at bounding box center [665, 104] width 788 height 34
click at [578, 128] on link "Performance Measure" at bounding box center [567, 122] width 134 height 30
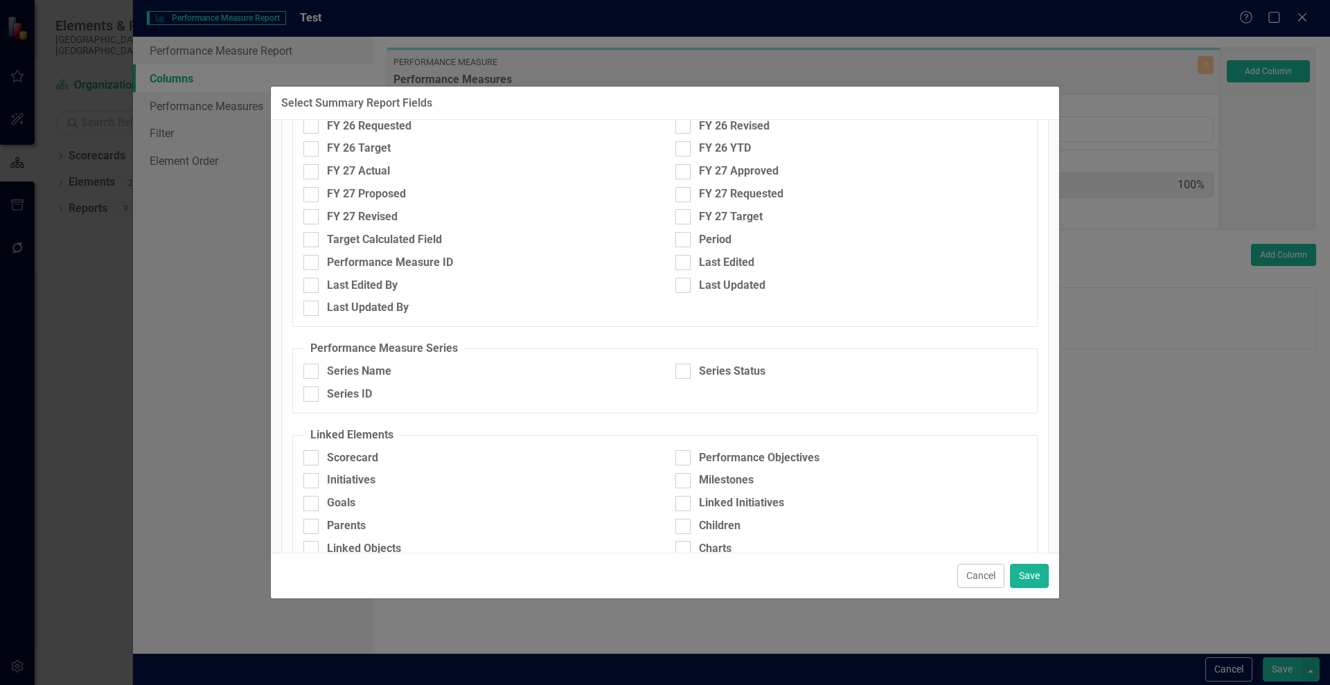
scroll to position [609, 0]
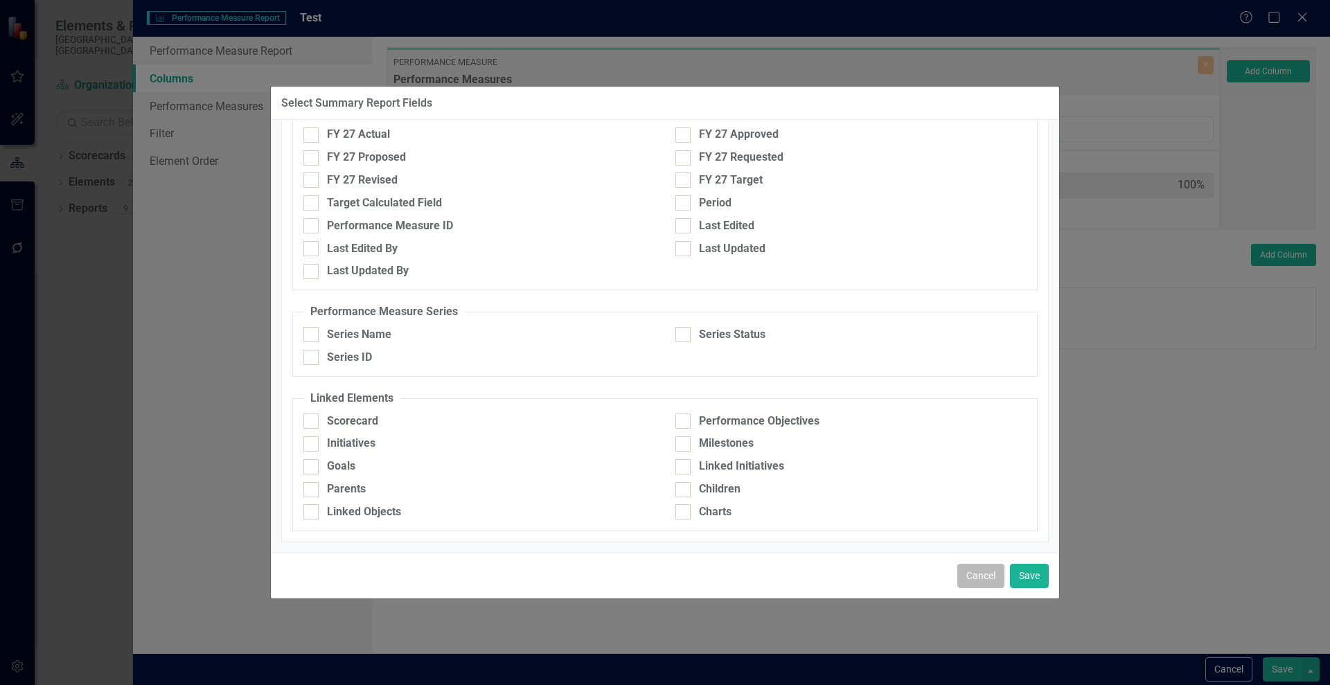
click at [958, 580] on button "Cancel" at bounding box center [981, 576] width 47 height 24
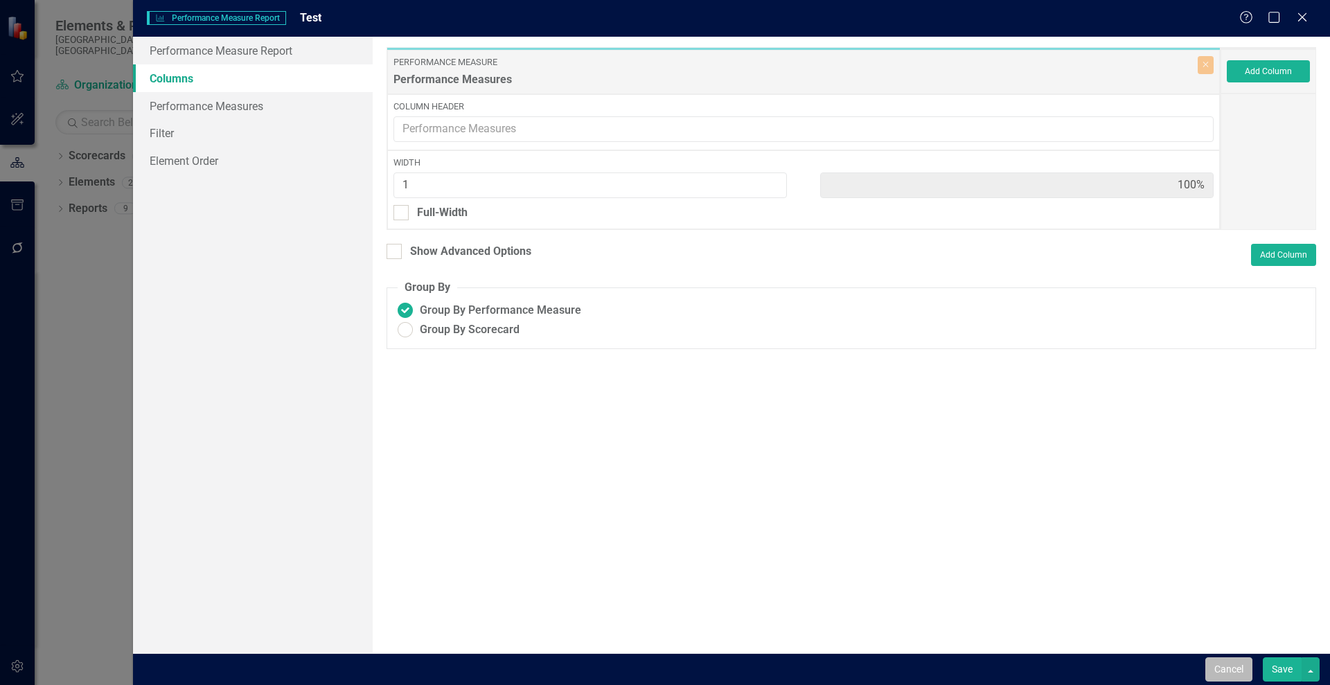
click at [1228, 664] on button "Cancel" at bounding box center [1229, 670] width 47 height 24
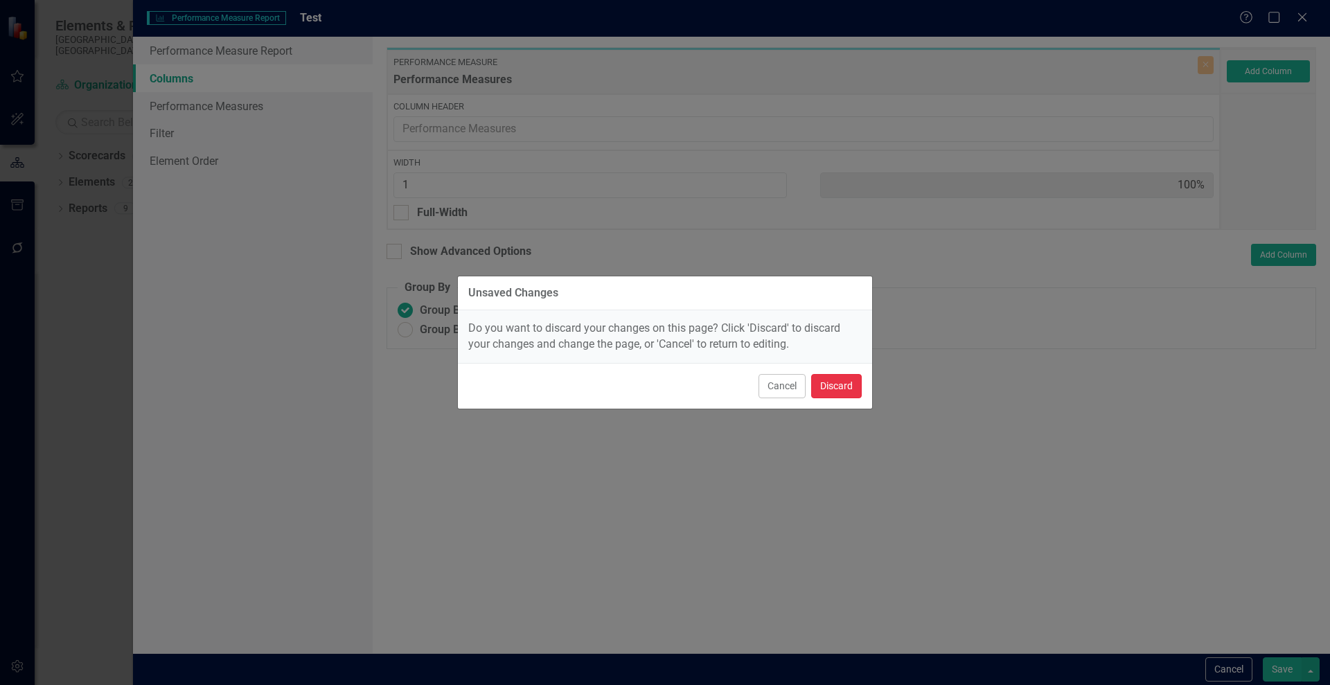
click at [839, 376] on button "Discard" at bounding box center [836, 386] width 51 height 24
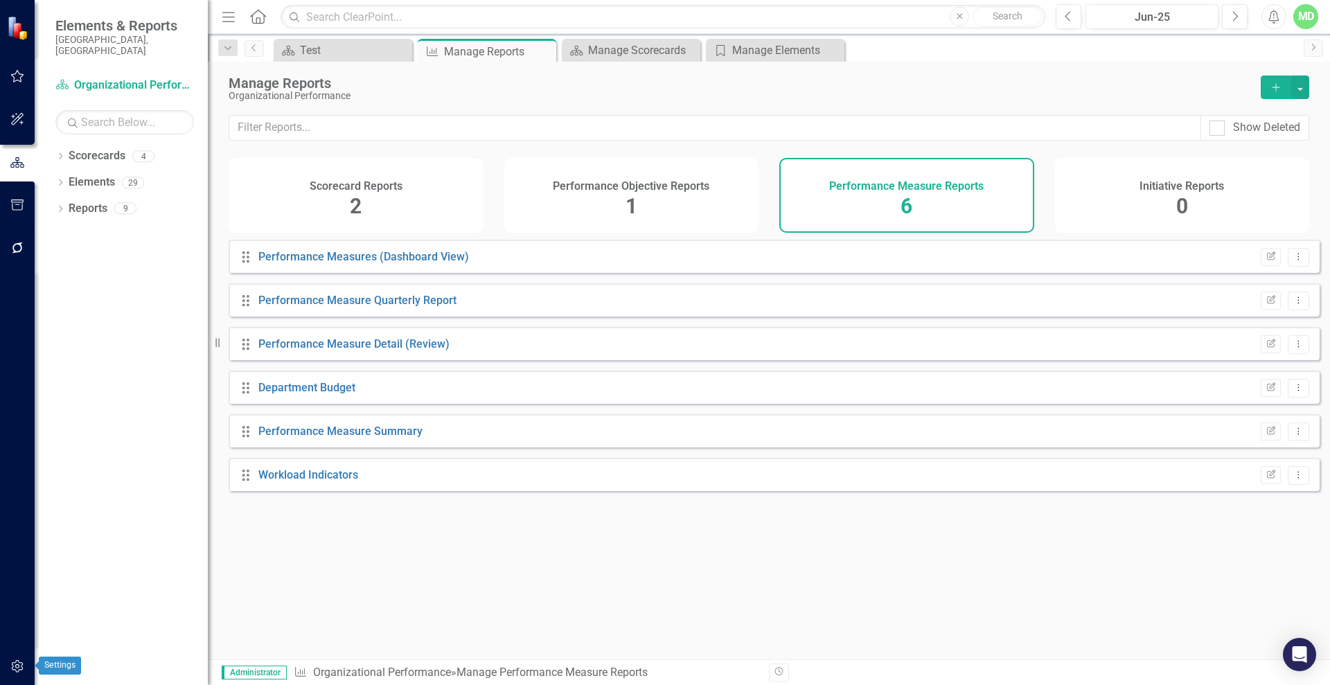
click at [19, 658] on button "button" at bounding box center [17, 667] width 31 height 29
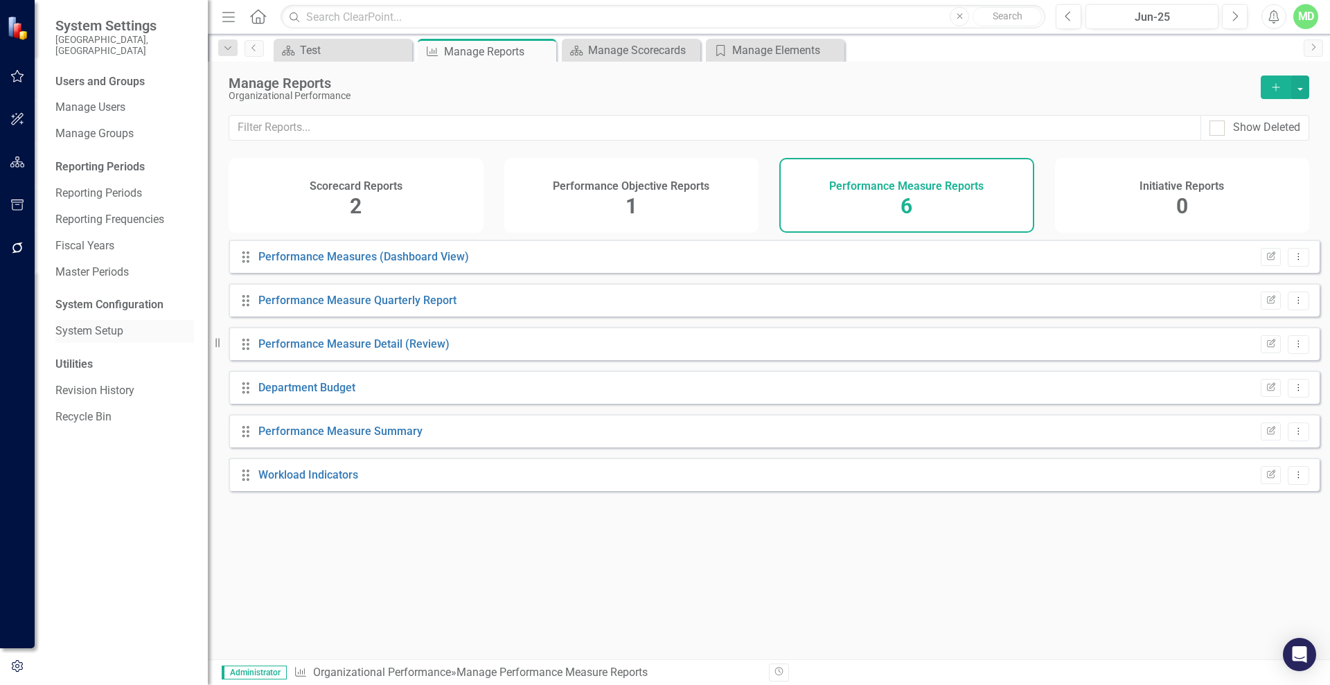
click at [104, 324] on link "System Setup" at bounding box center [124, 332] width 139 height 16
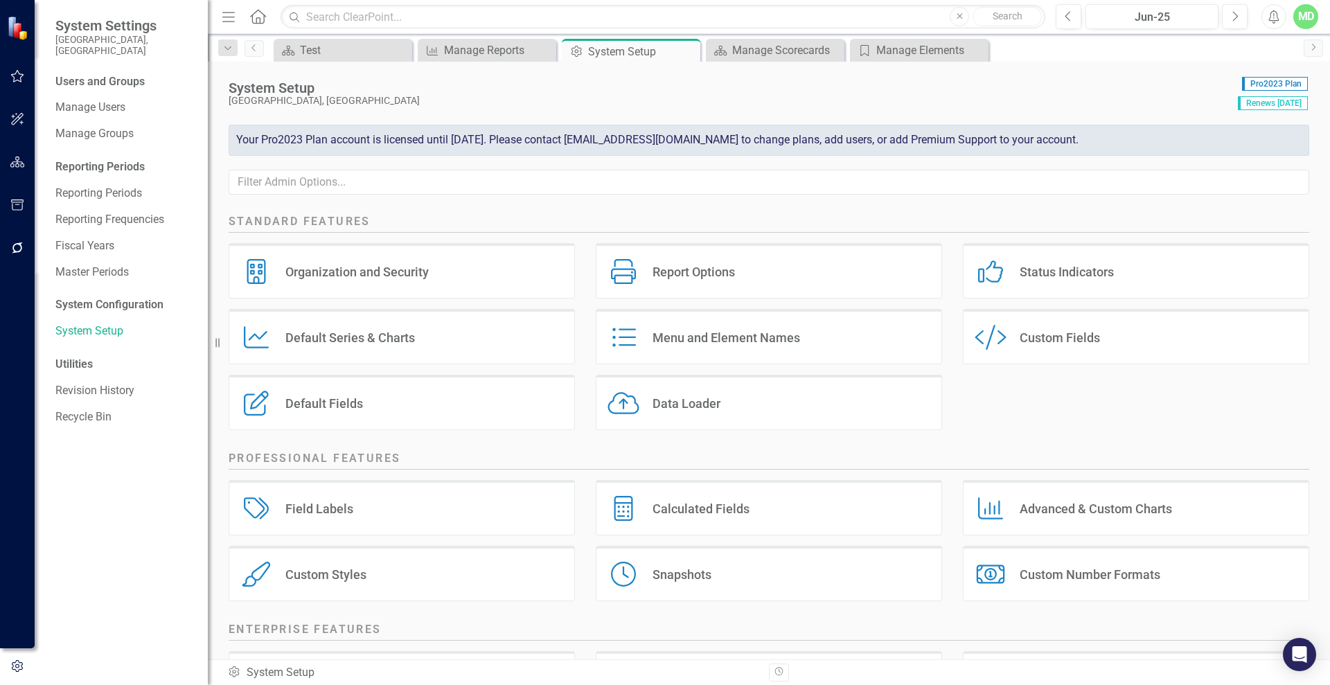
click at [335, 397] on div "Default Fields" at bounding box center [324, 404] width 78 height 16
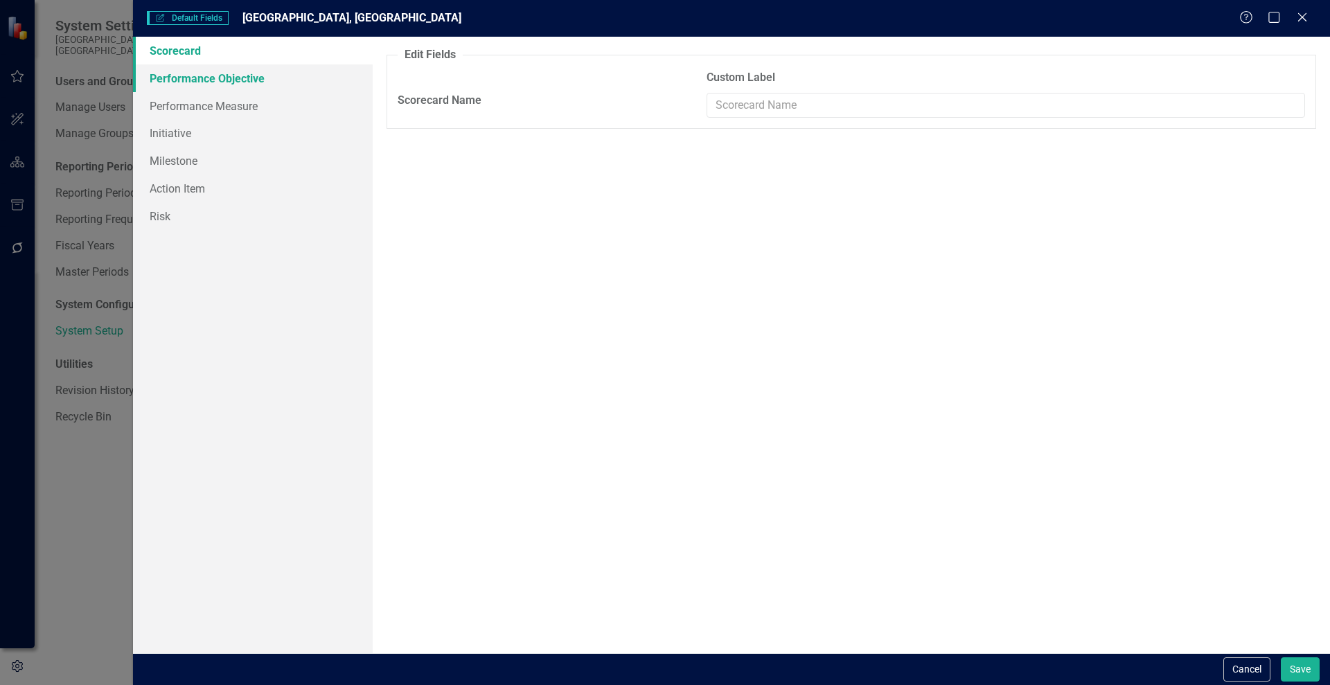
click at [227, 73] on link "Performance Objective" at bounding box center [253, 78] width 240 height 28
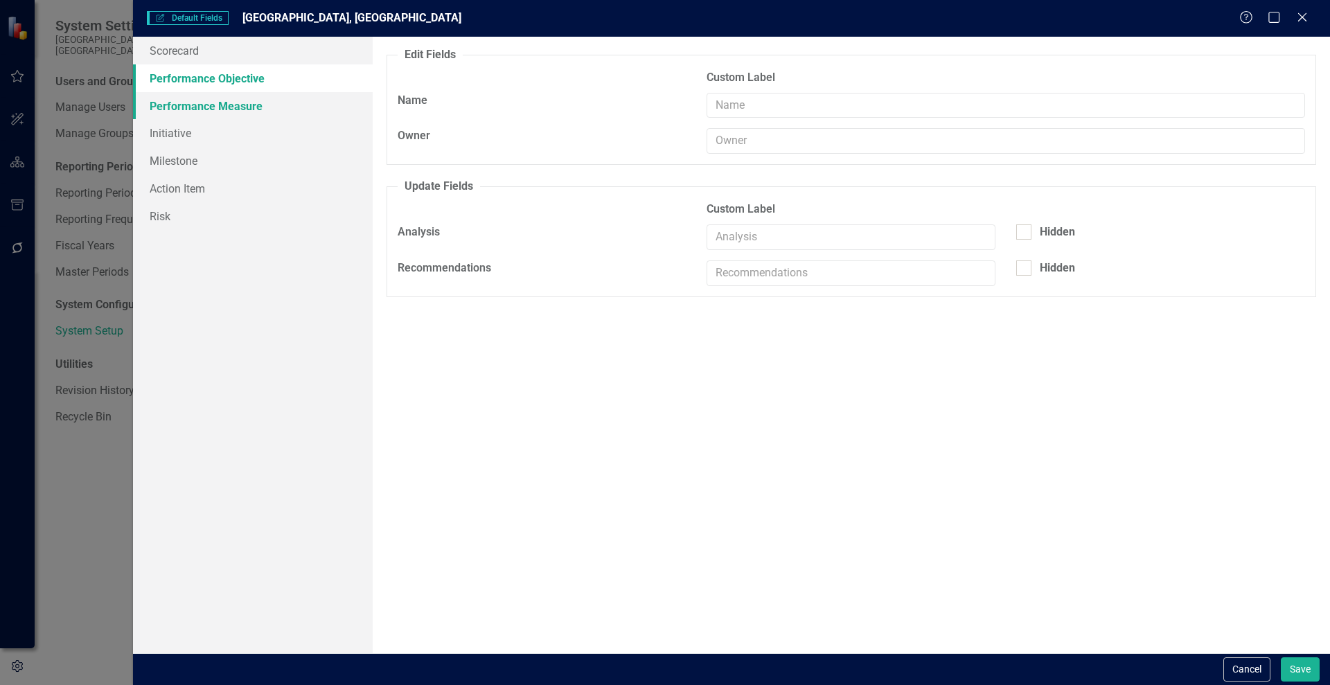
click at [209, 107] on link "Performance Measure" at bounding box center [253, 106] width 240 height 28
click at [1302, 19] on icon "Close" at bounding box center [1302, 16] width 17 height 13
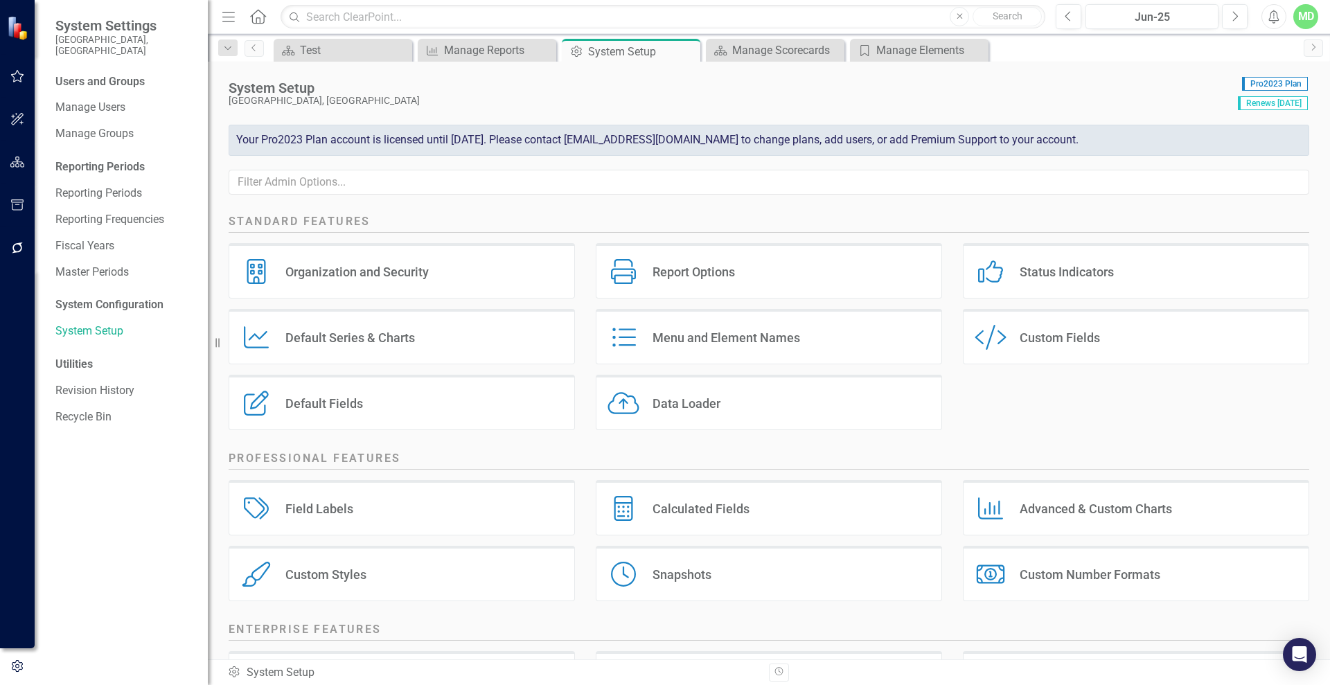
click at [368, 330] on div "Default Series & Charts" at bounding box center [350, 338] width 130 height 16
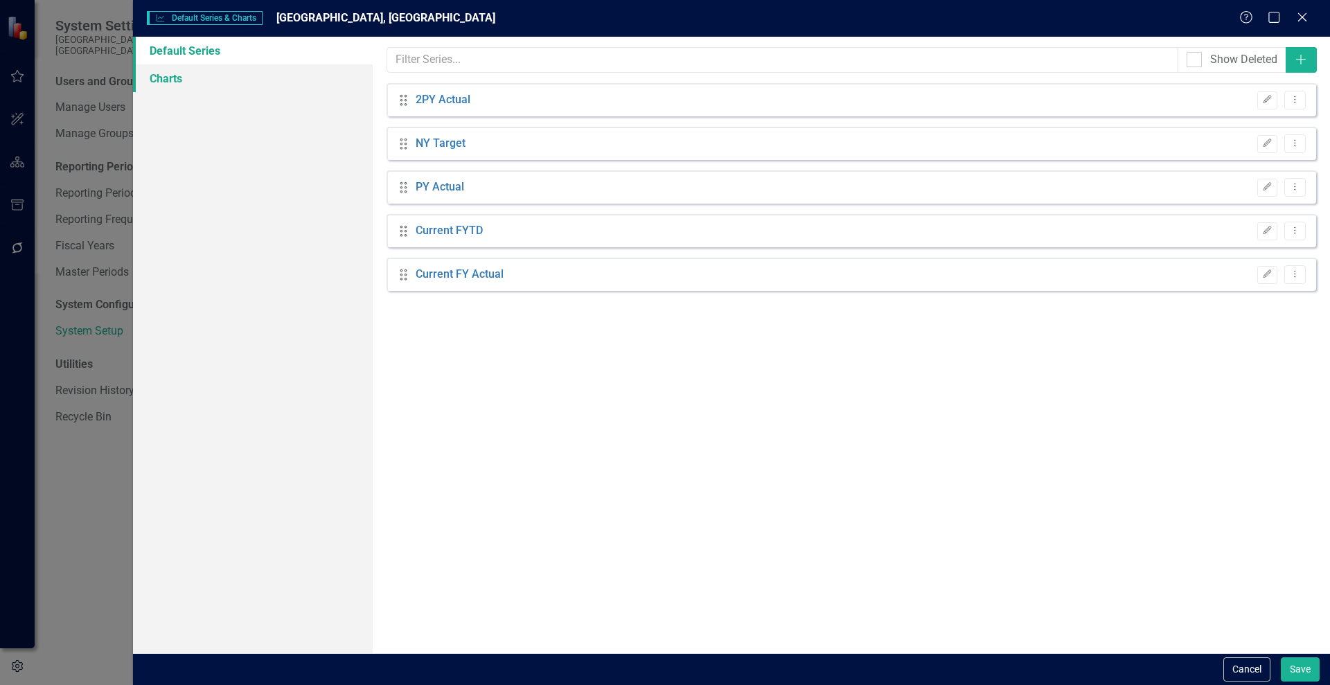
click at [169, 73] on link "Charts" at bounding box center [253, 78] width 240 height 28
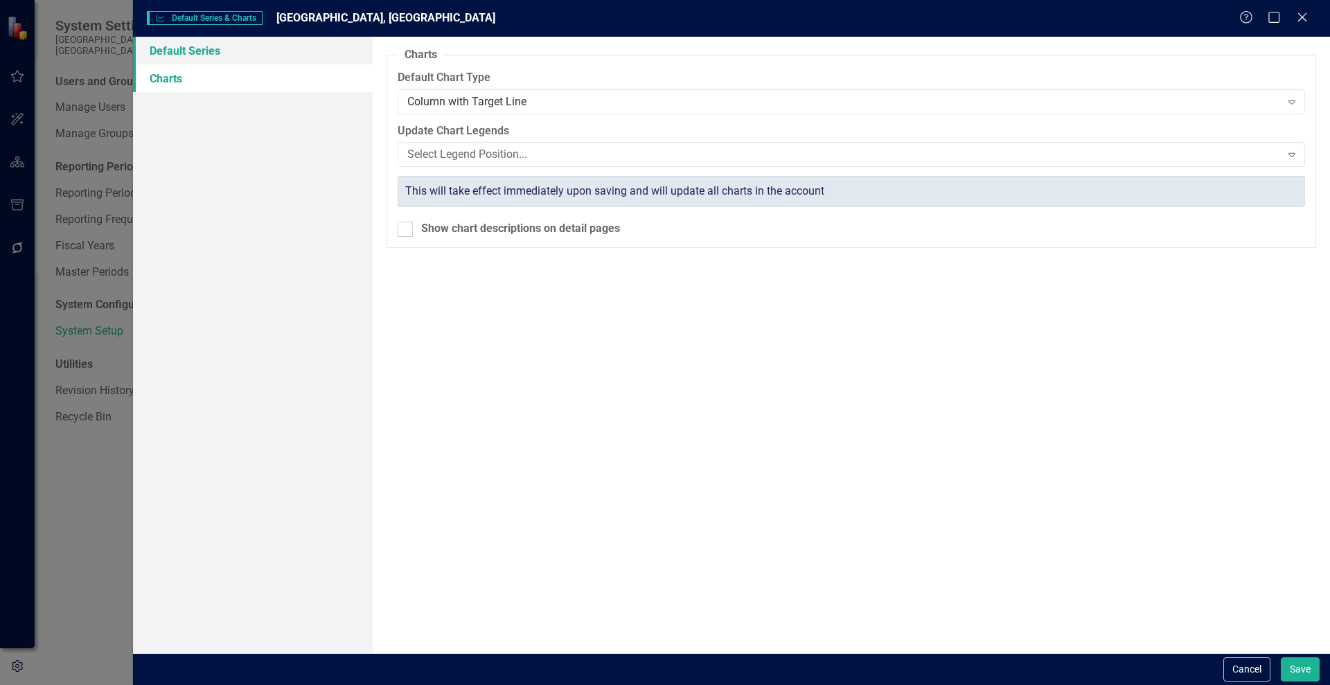
click at [196, 46] on link "Default Series" at bounding box center [253, 51] width 240 height 28
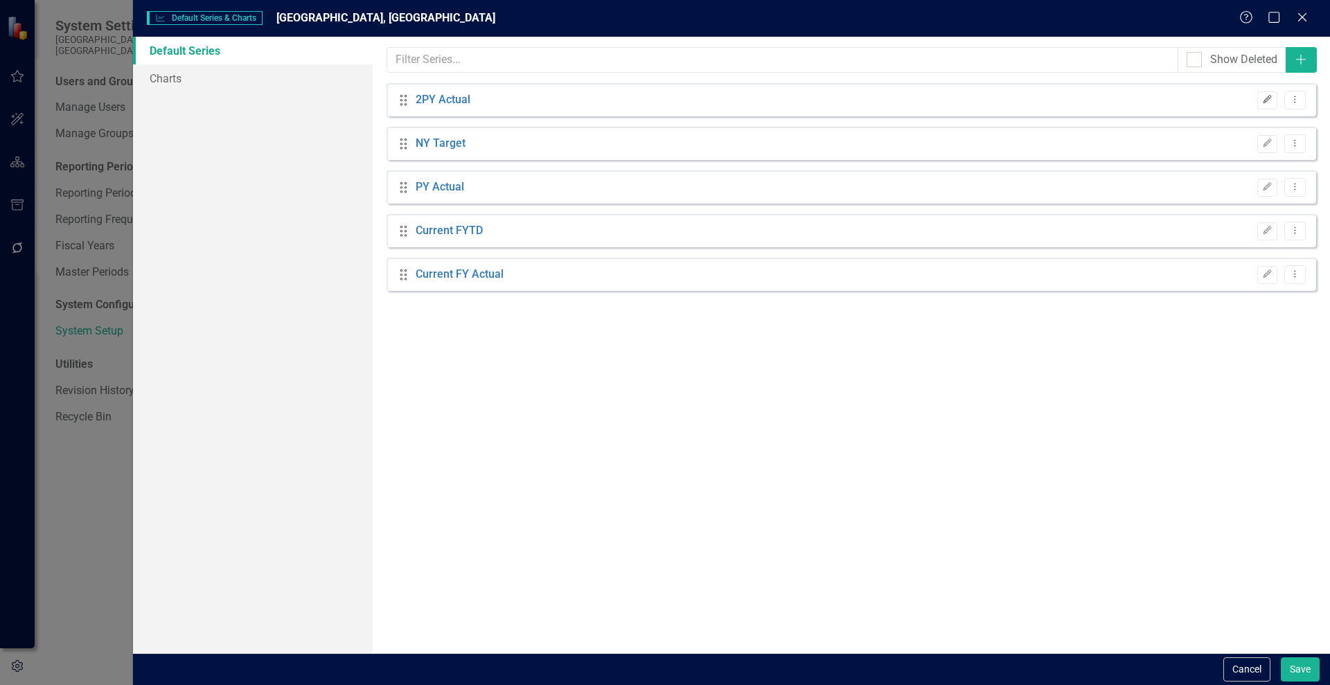
click at [1267, 98] on icon "Edit" at bounding box center [1267, 100] width 10 height 8
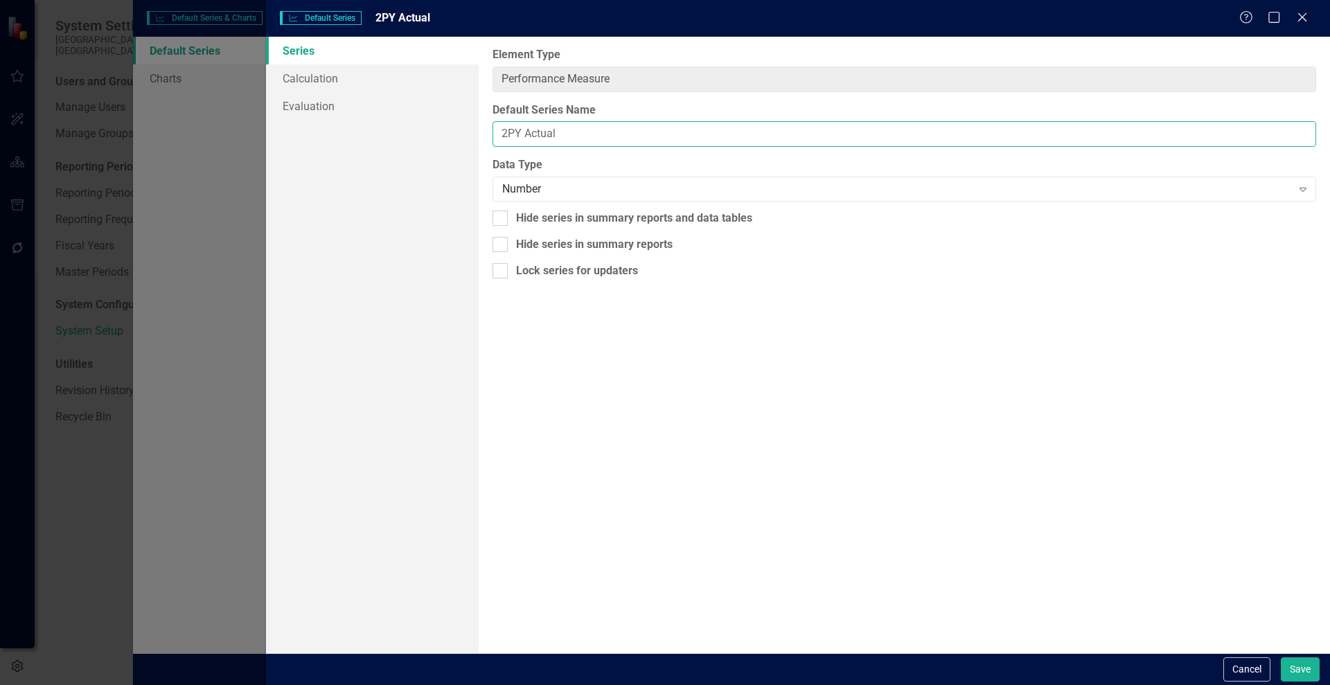
click at [521, 132] on input "2PY Actual" at bounding box center [905, 134] width 824 height 26
drag, startPoint x: 523, startPoint y: 132, endPoint x: 487, endPoint y: 132, distance: 36.0
click at [487, 132] on div "From this page, you can edit the name, type, and visibility options of your def…" at bounding box center [905, 345] width 852 height 617
type input "Actual"
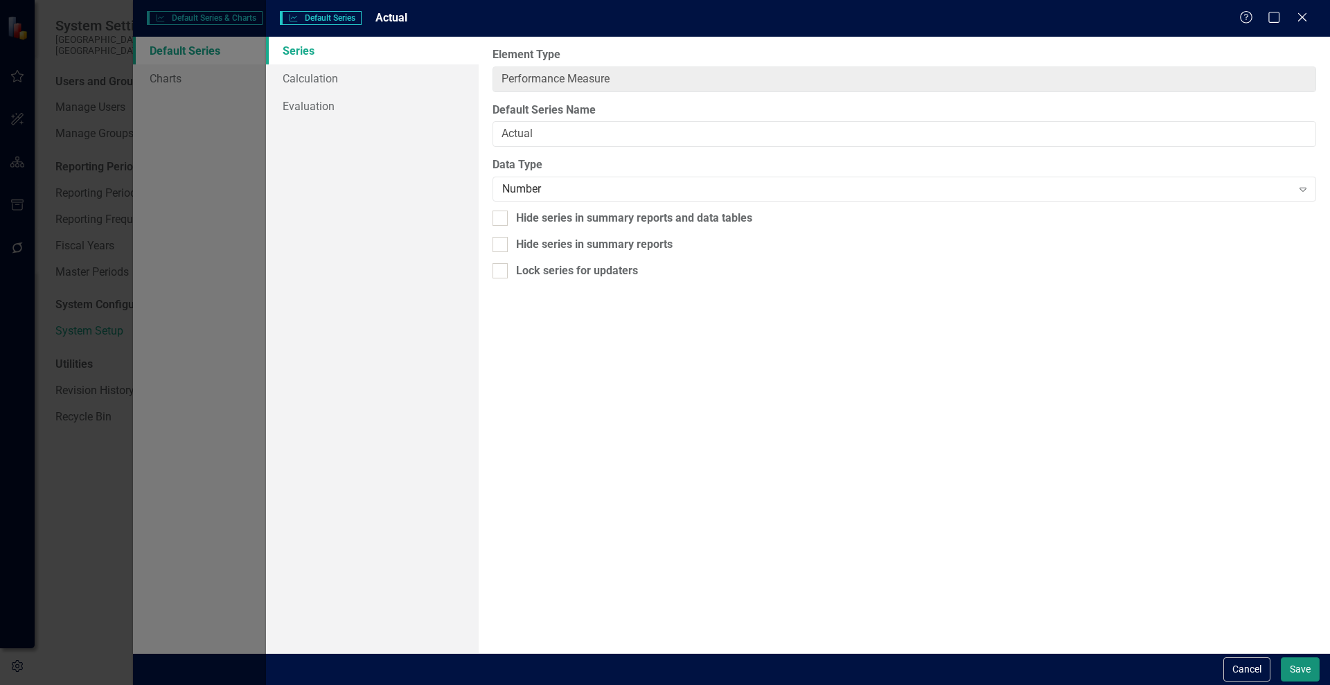
click at [1294, 666] on button "Save" at bounding box center [1300, 670] width 39 height 24
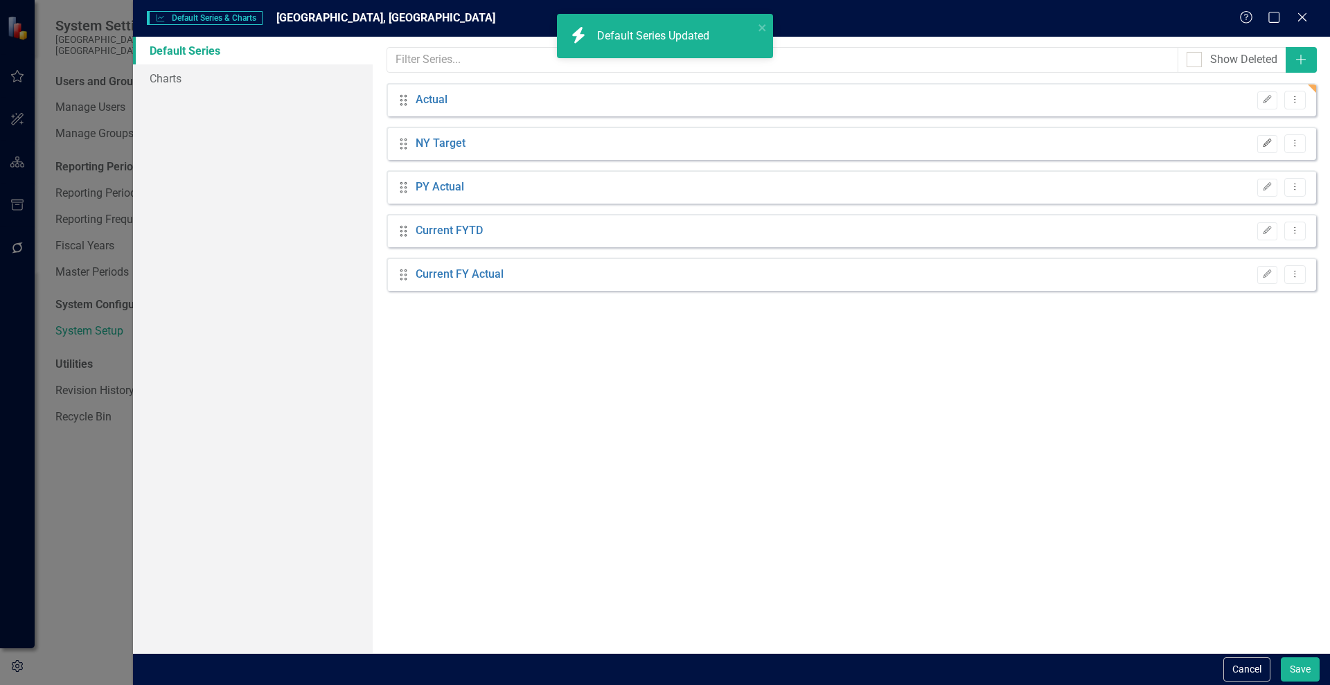
click at [1267, 145] on icon "Edit" at bounding box center [1267, 143] width 10 height 8
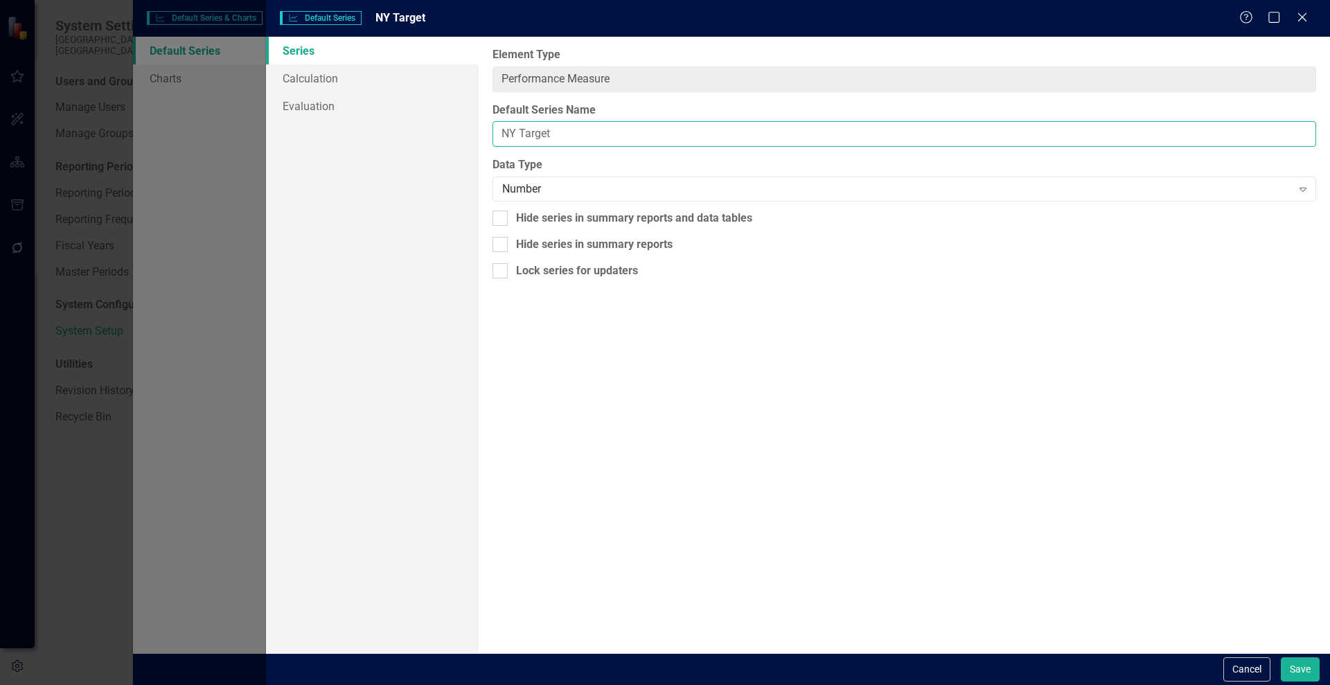
drag, startPoint x: 522, startPoint y: 132, endPoint x: 486, endPoint y: 132, distance: 36.0
click at [486, 132] on div "From this page, you can edit the name, type, and visibility options of your def…" at bounding box center [905, 345] width 852 height 617
type input "Target"
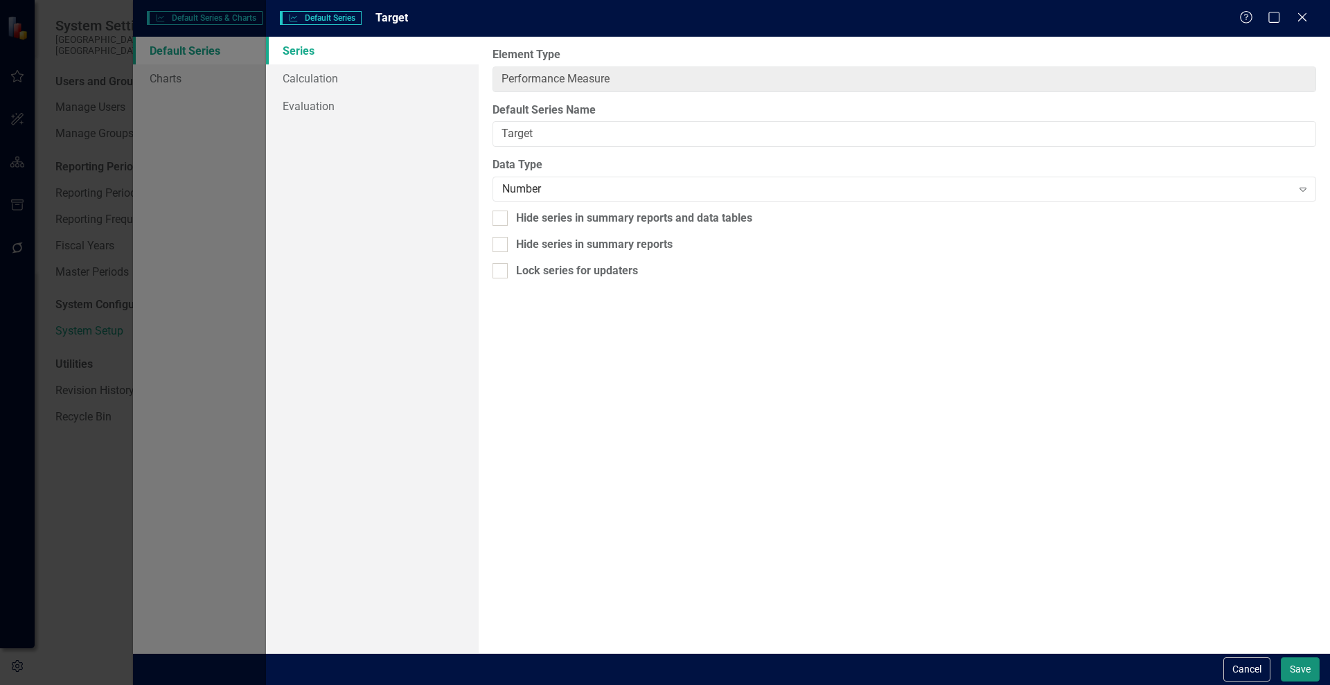
click at [1298, 660] on button "Save" at bounding box center [1300, 670] width 39 height 24
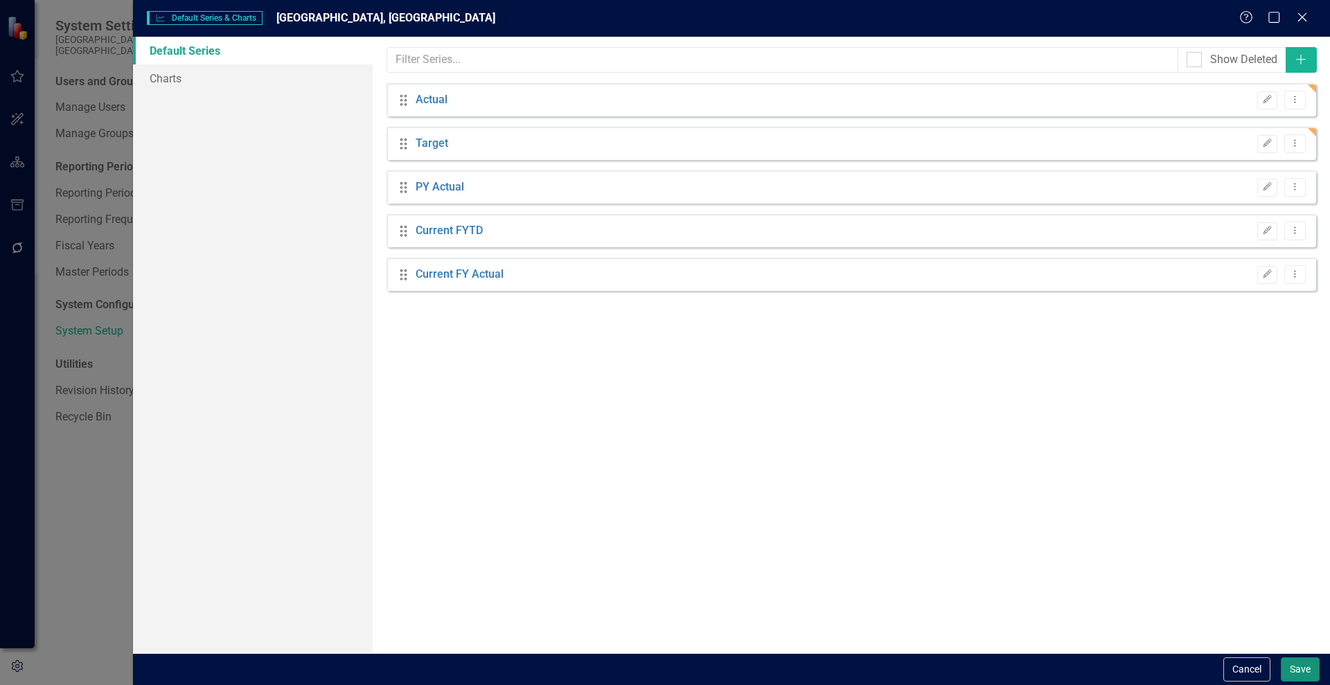
click at [1299, 668] on button "Save" at bounding box center [1300, 670] width 39 height 24
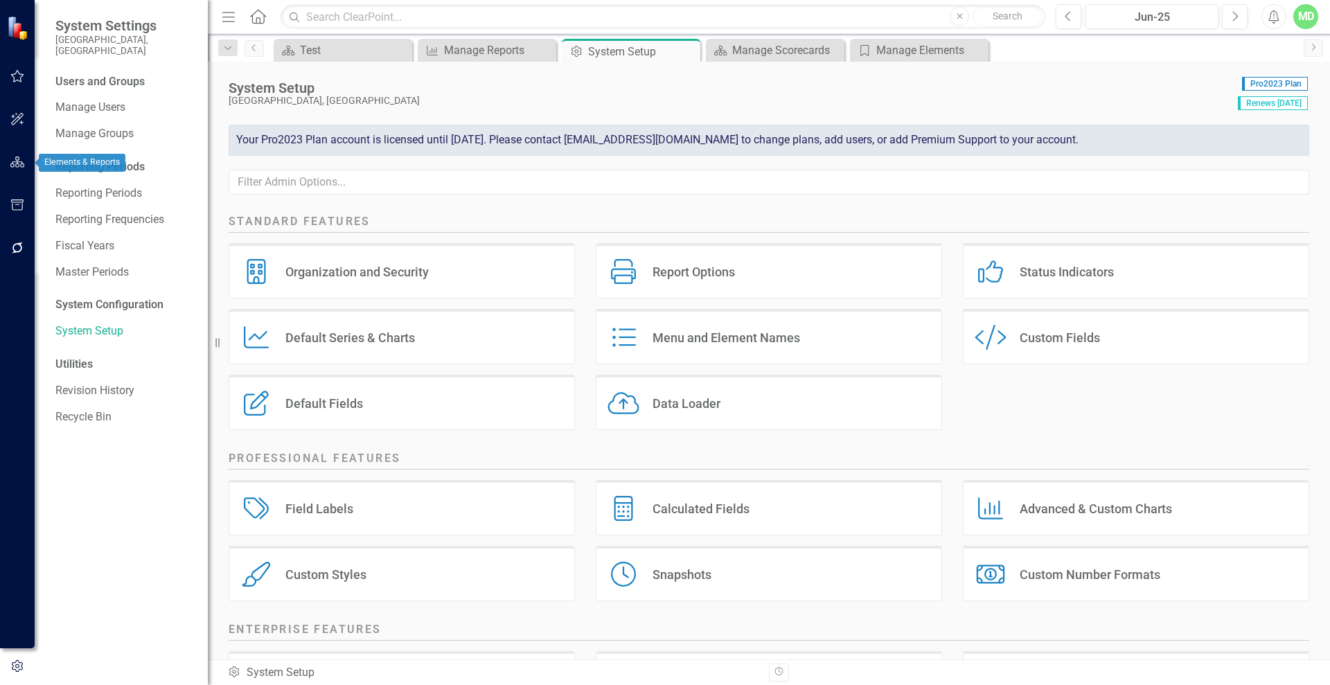
click at [18, 176] on button "button" at bounding box center [17, 162] width 31 height 29
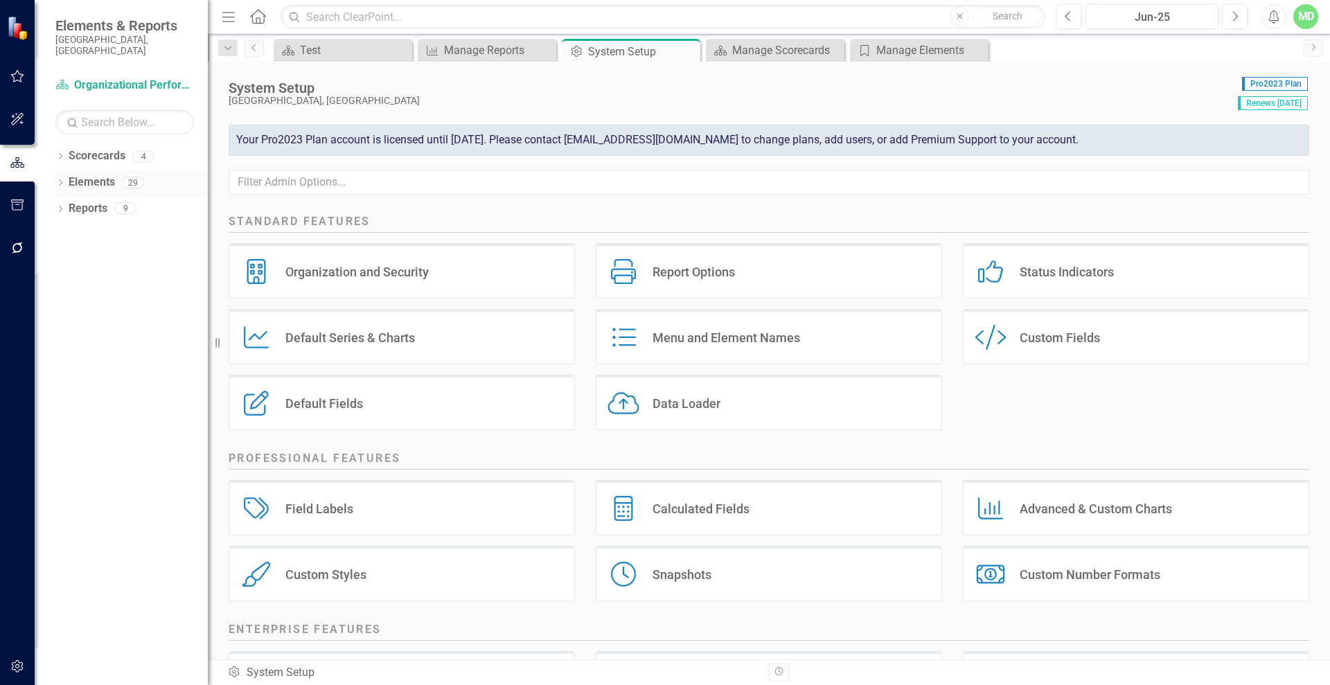
click at [107, 175] on link "Elements" at bounding box center [92, 183] width 46 height 16
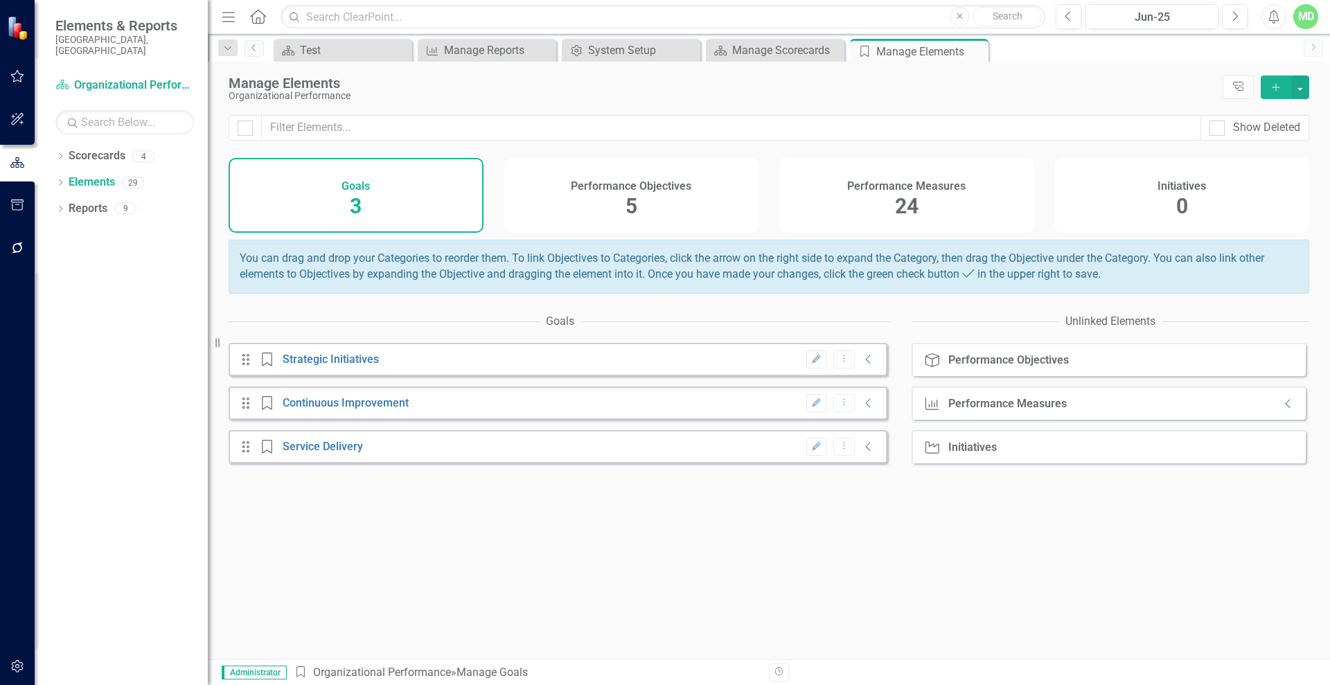
click at [917, 192] on div "24" at bounding box center [907, 207] width 24 height 30
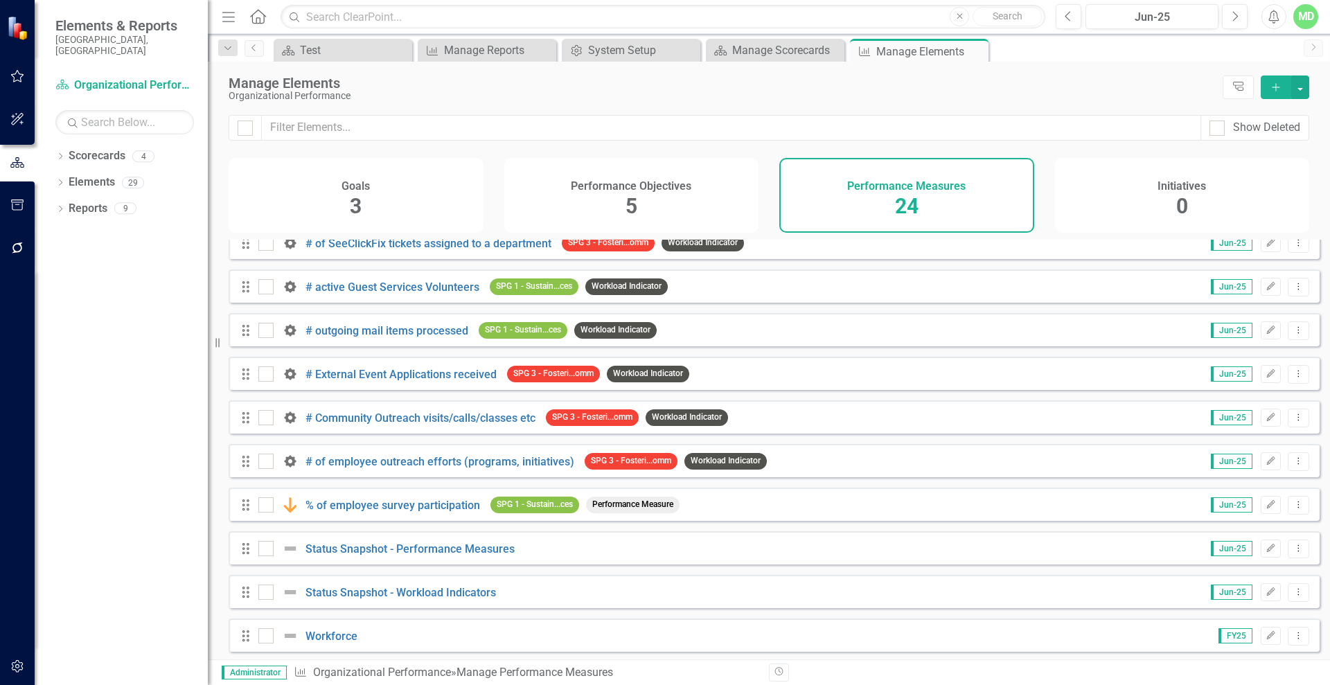
scroll to position [452, 0]
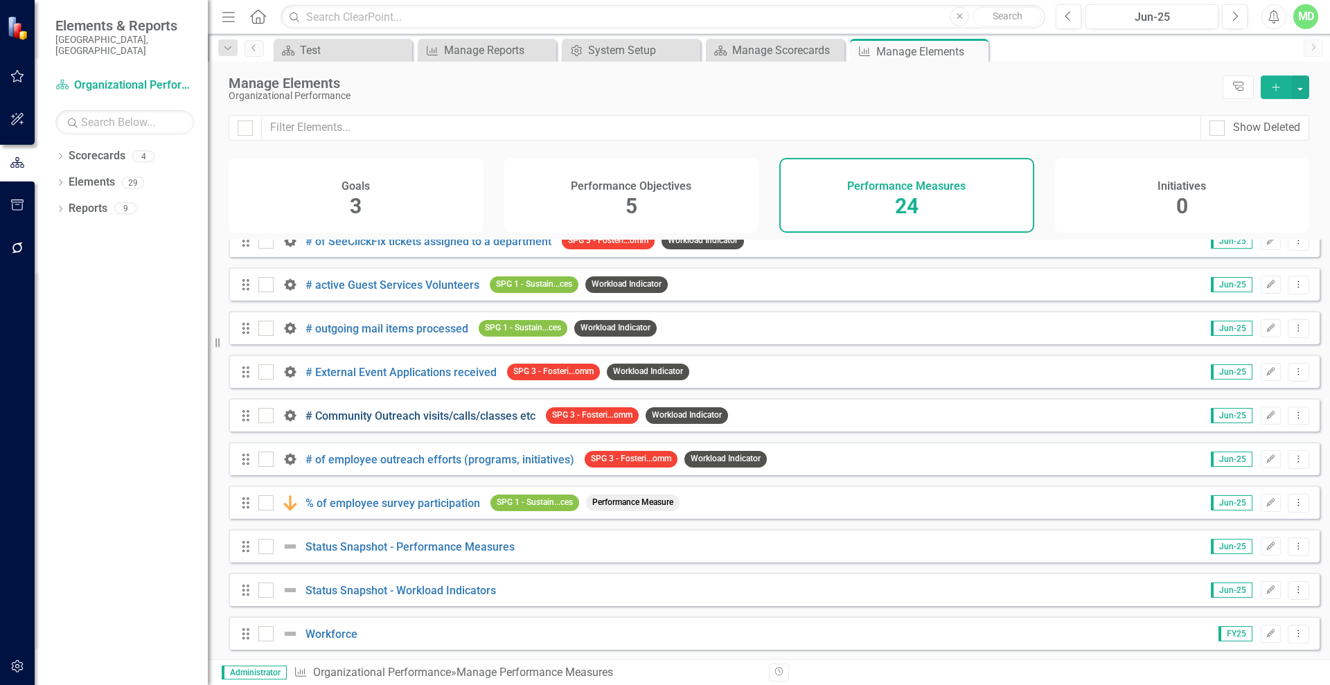
click at [423, 423] on link "# Community Outreach visits/calls/classes etc" at bounding box center [421, 415] width 230 height 13
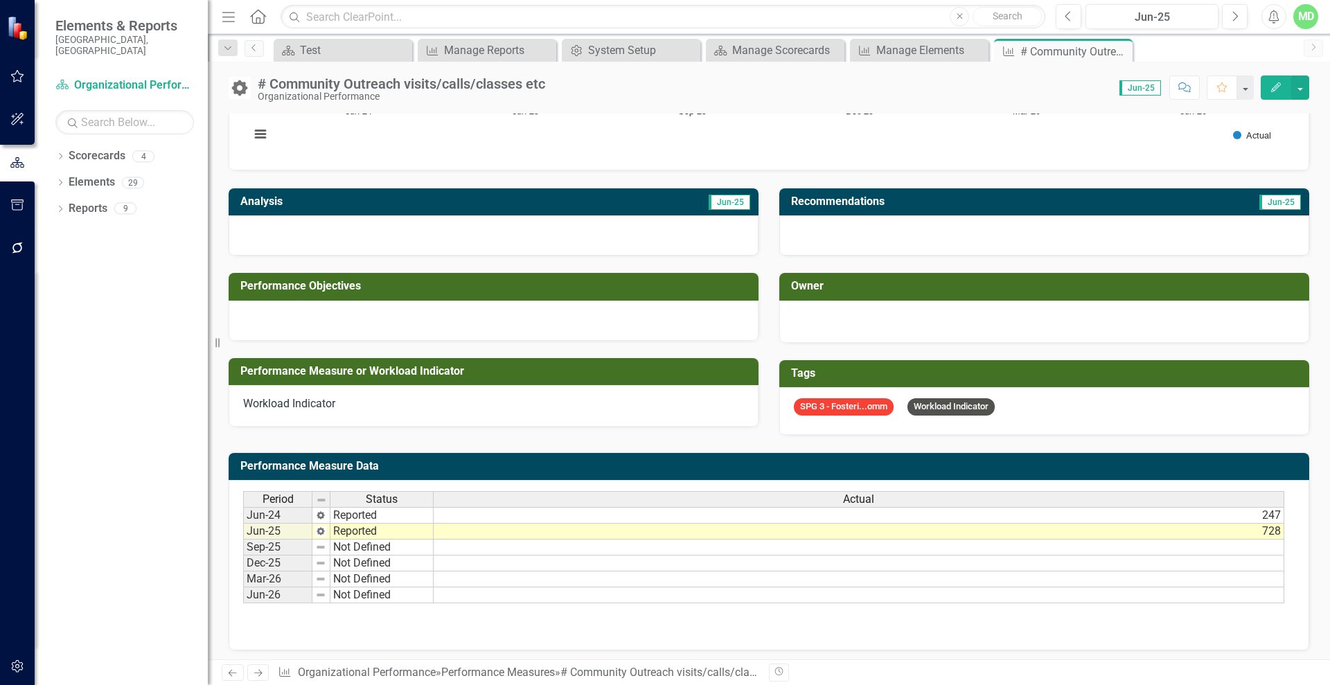
scroll to position [209, 0]
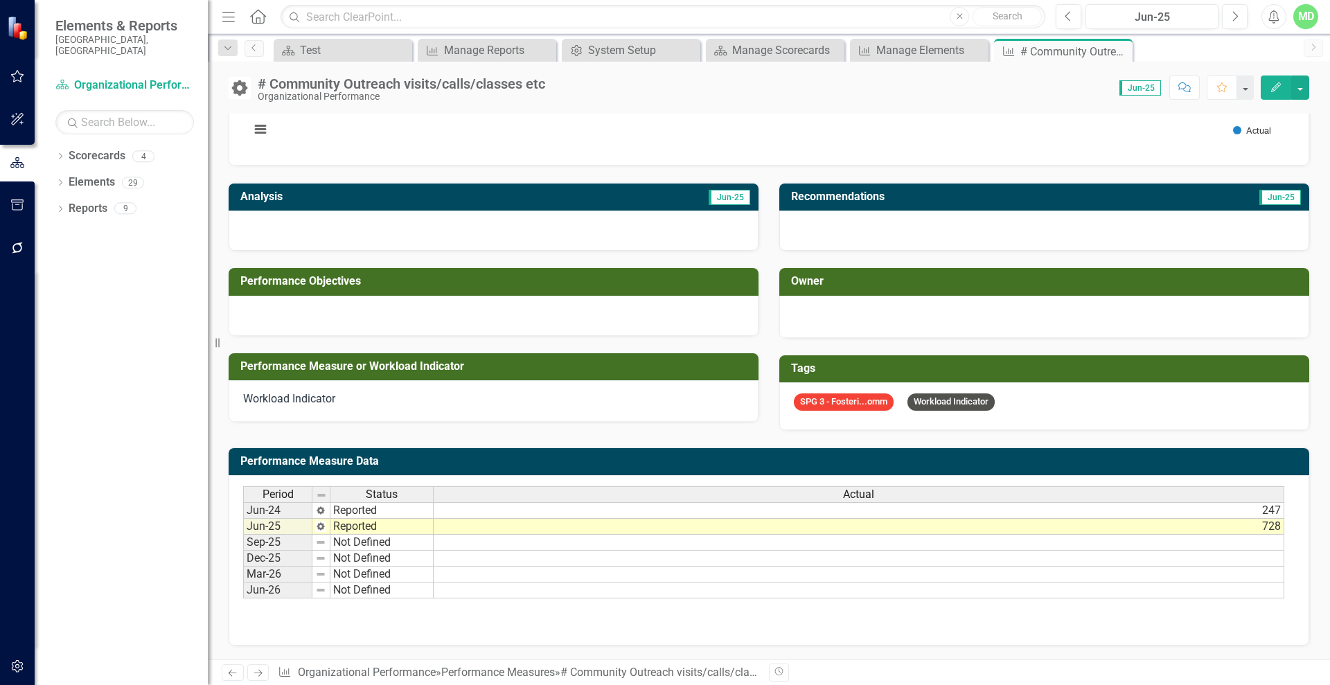
click at [256, 669] on icon "Next" at bounding box center [258, 673] width 12 height 9
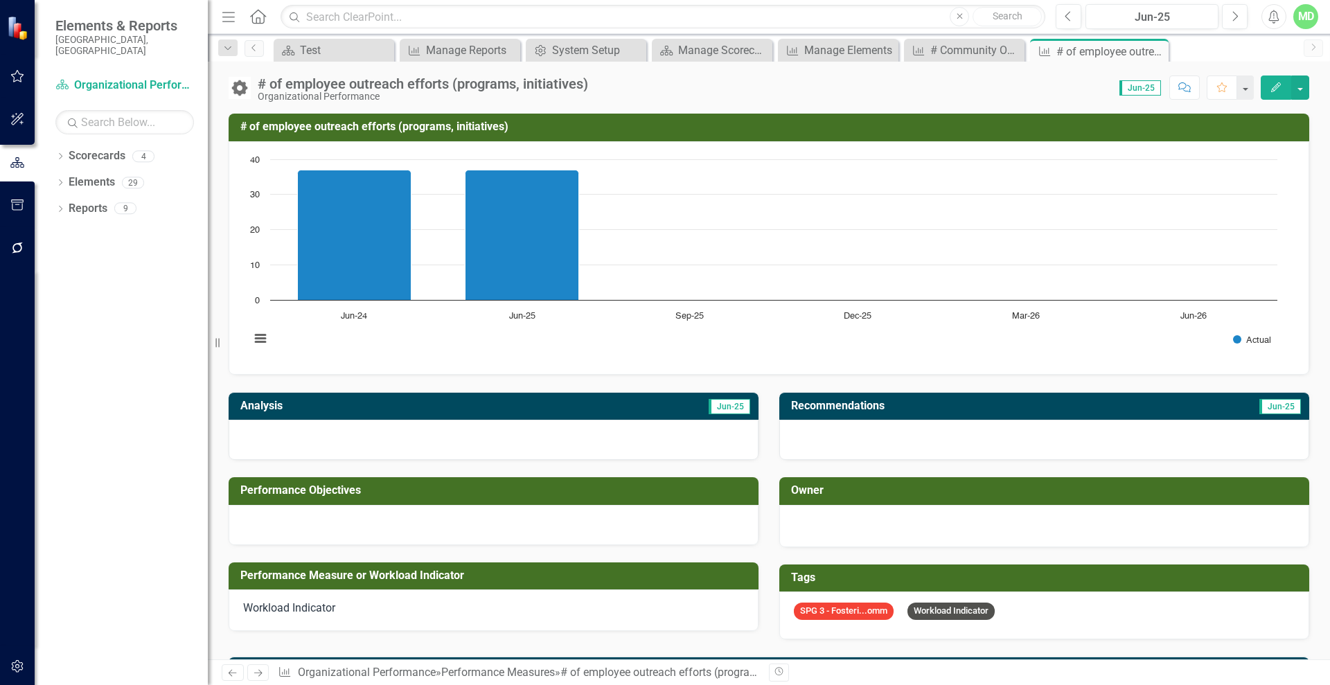
click at [256, 669] on icon "Next" at bounding box center [258, 673] width 12 height 9
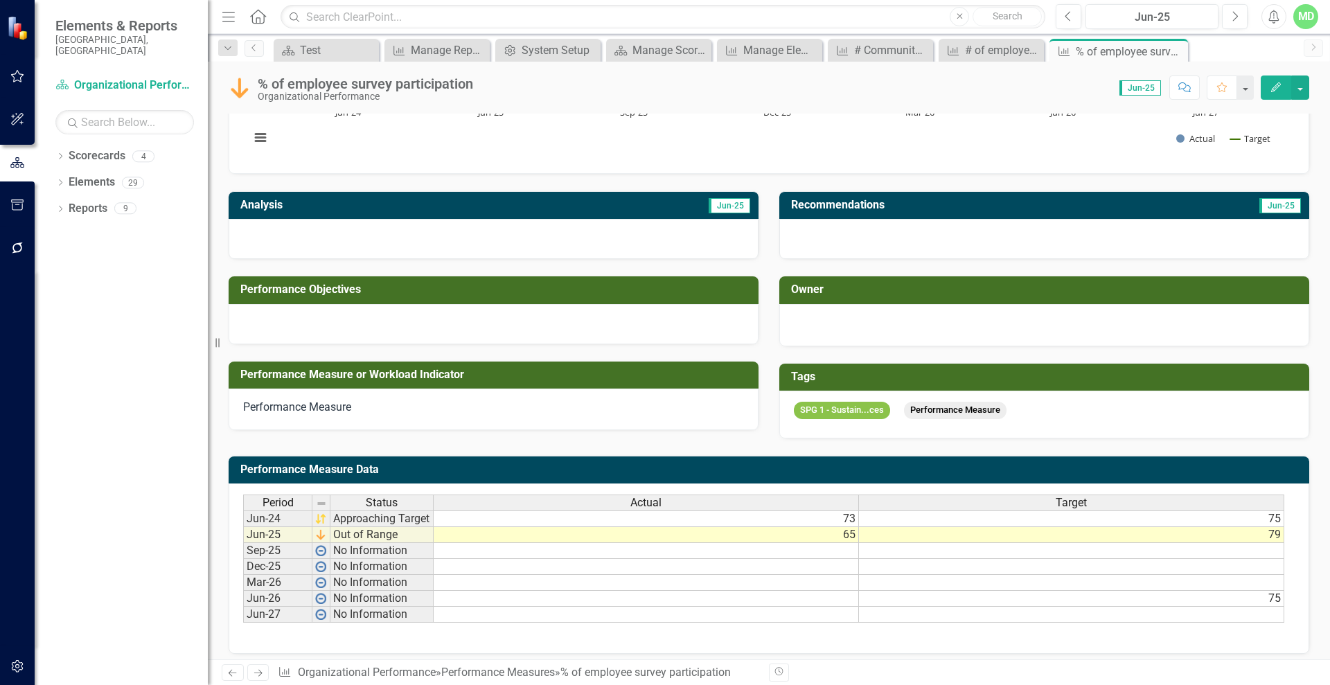
scroll to position [209, 0]
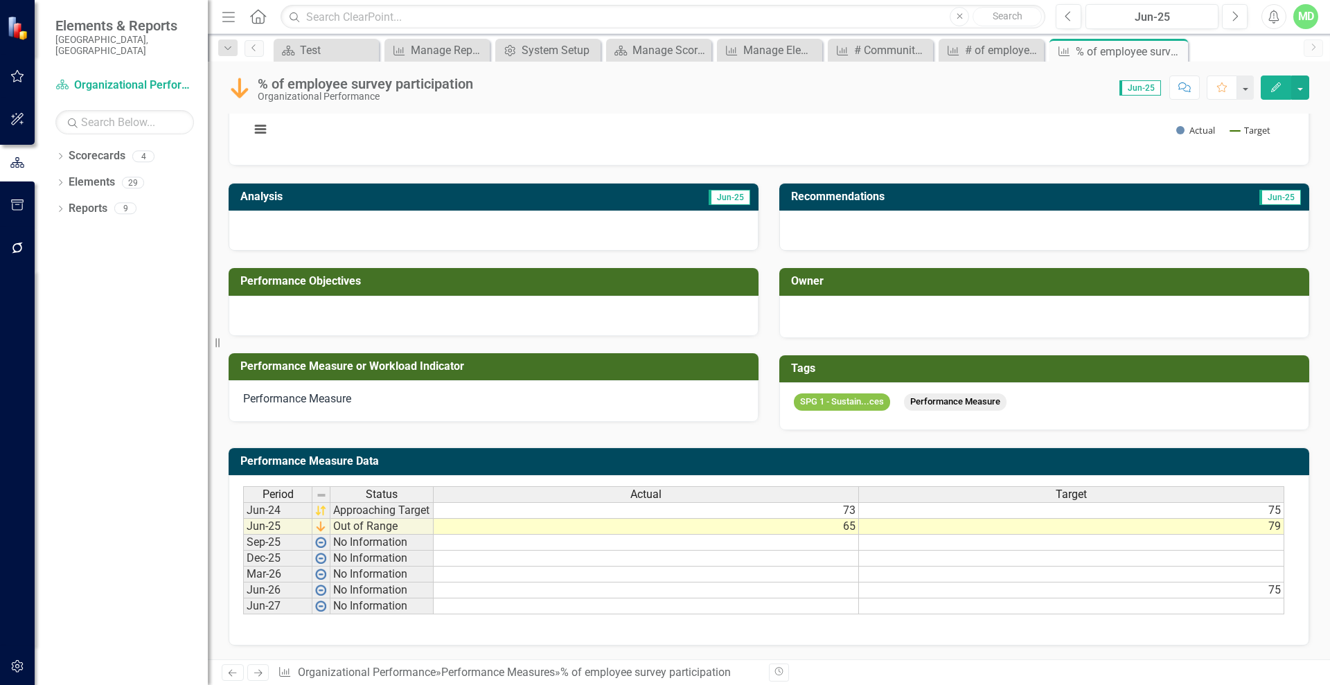
click at [19, 662] on icon "button" at bounding box center [17, 666] width 15 height 11
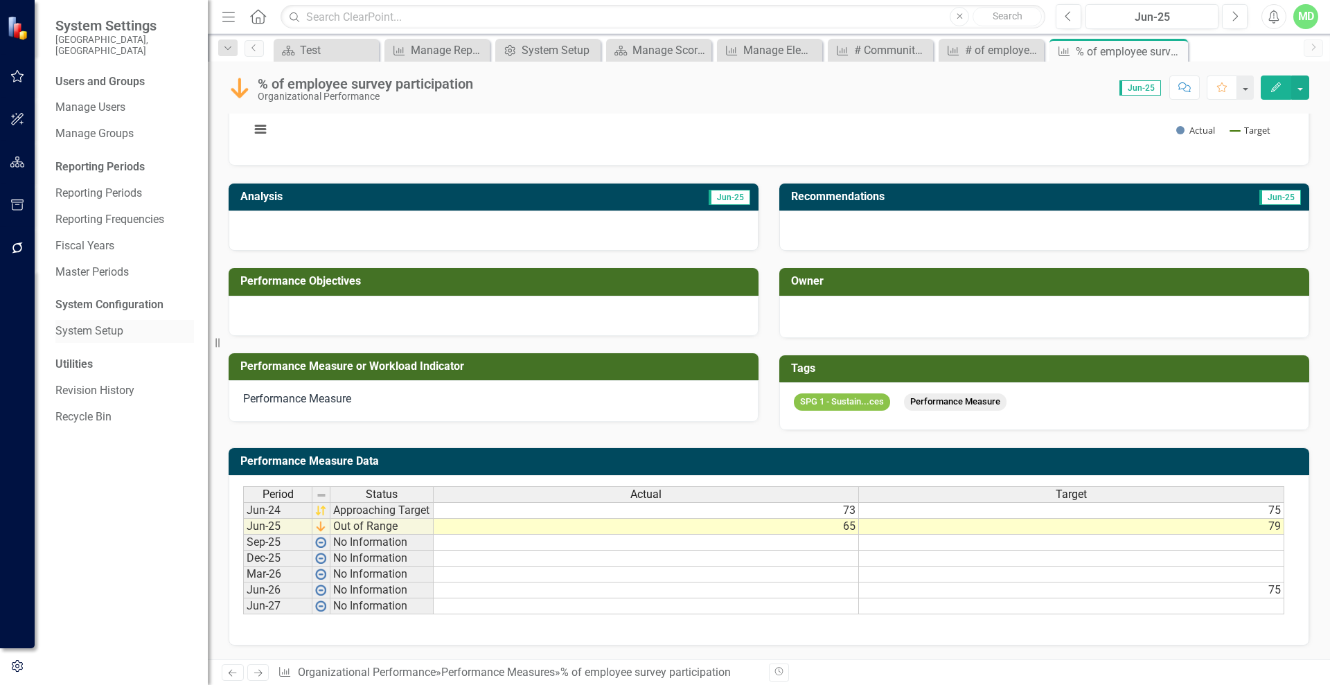
click at [94, 324] on link "System Setup" at bounding box center [124, 332] width 139 height 16
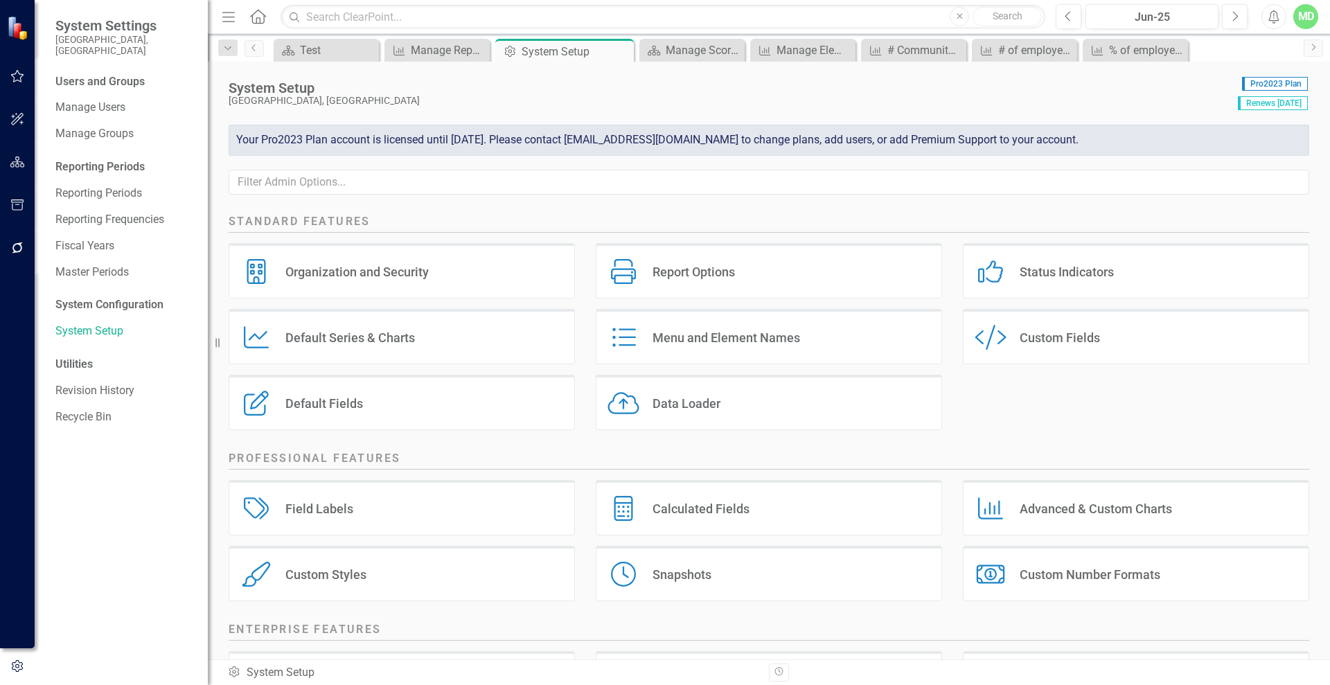
click at [377, 335] on div "Default Series & Charts" at bounding box center [350, 338] width 130 height 16
